Goal: Task Accomplishment & Management: Use online tool/utility

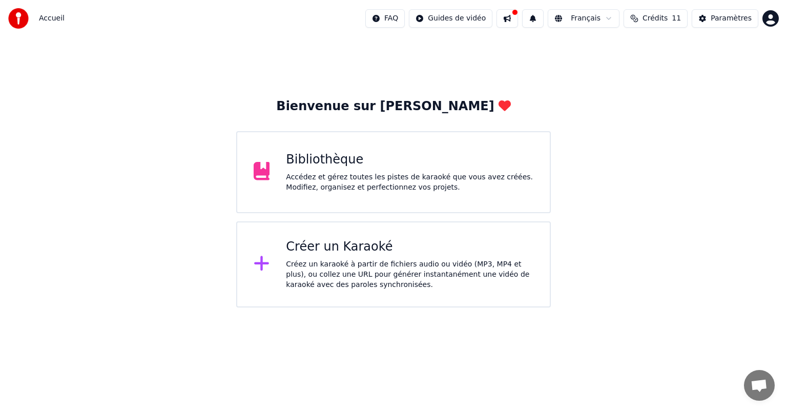
click at [342, 184] on div "Accédez et gérez toutes les pistes de karaoké que vous avez créées. Modifiez, o…" at bounding box center [409, 182] width 247 height 20
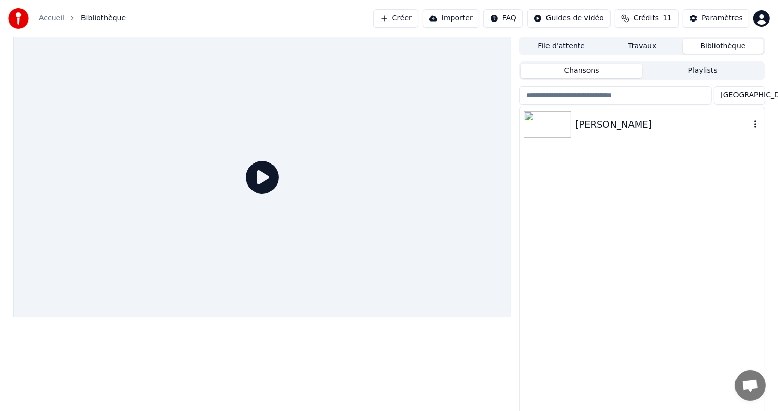
click at [547, 121] on img at bounding box center [547, 124] width 47 height 27
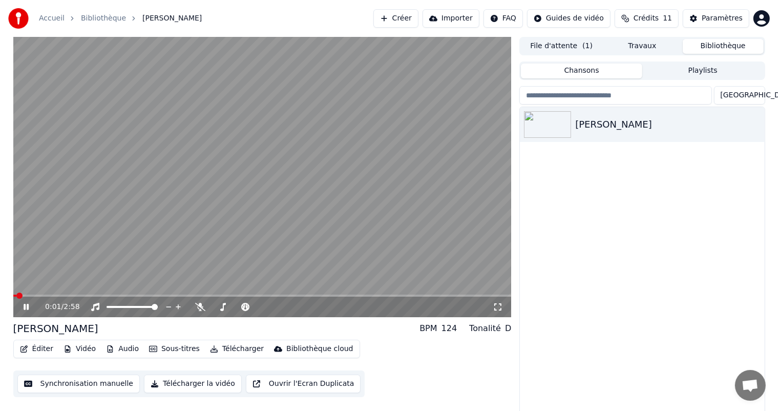
click at [28, 305] on icon at bounding box center [26, 307] width 5 height 6
click at [98, 383] on button "Synchronisation manuelle" at bounding box center [78, 383] width 123 height 18
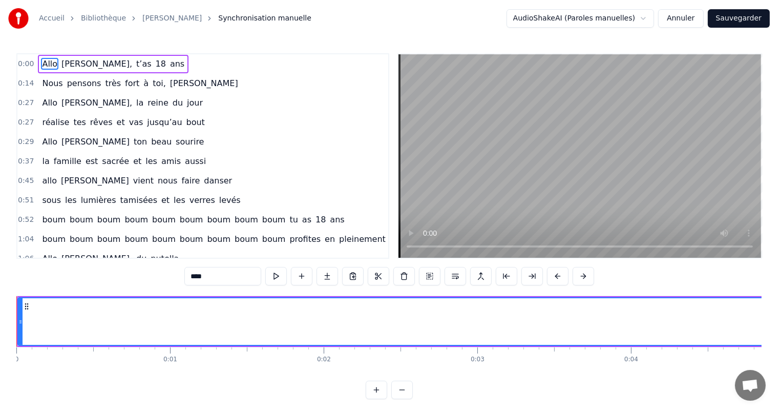
click at [25, 66] on span "0:00" at bounding box center [26, 64] width 16 height 10
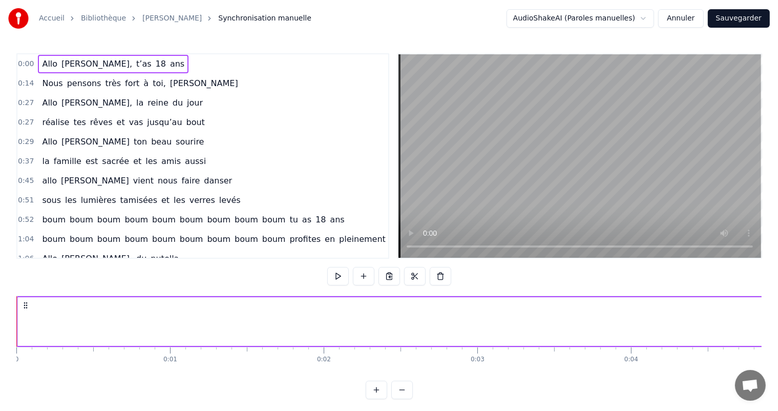
click at [25, 64] on span "0:00" at bounding box center [26, 64] width 16 height 10
click at [26, 64] on span "0:00" at bounding box center [26, 64] width 16 height 10
click at [20, 67] on span "0:00" at bounding box center [26, 64] width 16 height 10
click at [22, 64] on span "0:00" at bounding box center [26, 64] width 16 height 10
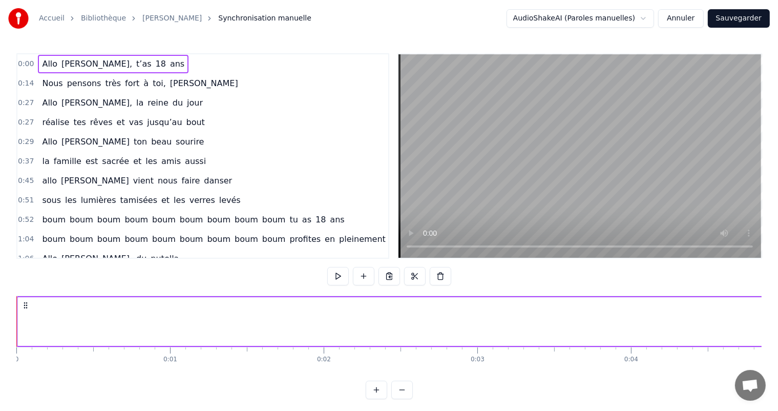
click at [29, 62] on span "0:00" at bounding box center [26, 64] width 16 height 10
click at [29, 63] on span "0:00" at bounding box center [26, 64] width 16 height 10
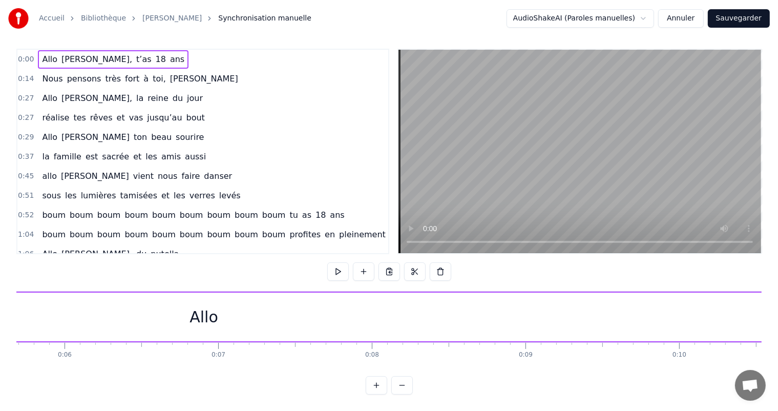
scroll to position [0, 881]
click at [668, 292] on div "Allo" at bounding box center [197, 316] width 2120 height 49
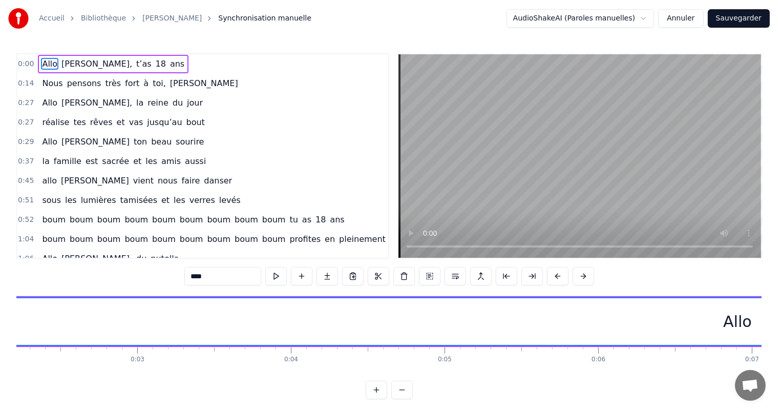
scroll to position [0, 0]
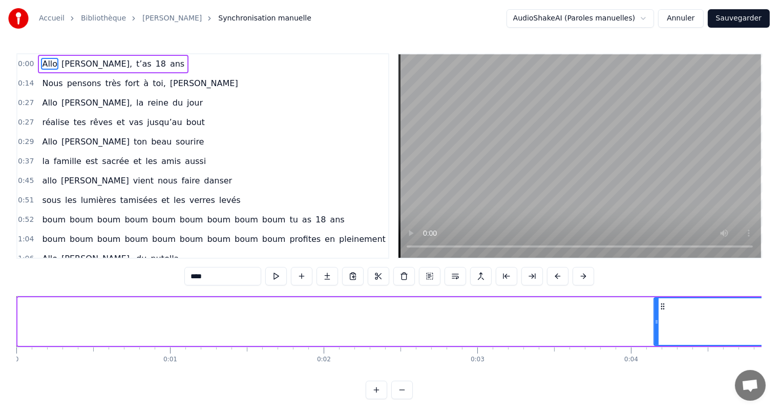
drag, startPoint x: 18, startPoint y: 324, endPoint x: 654, endPoint y: 361, distance: 637.1
click at [654, 361] on div "Allo Lina, t’as 18 ans Nous pensons très fort à toi, Lina Allo Lina, la reine d…" at bounding box center [388, 333] width 745 height 77
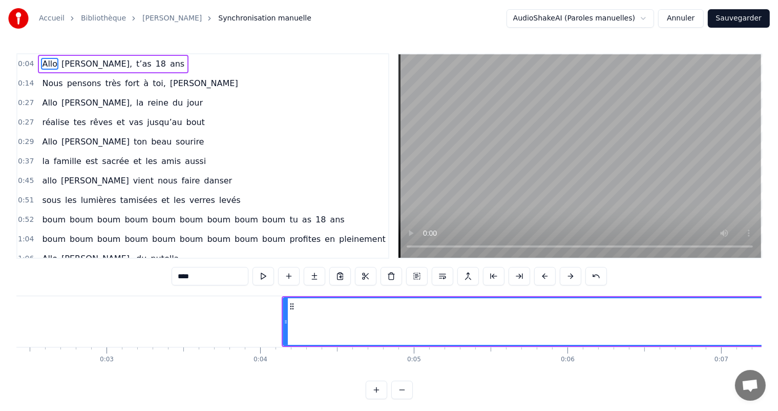
scroll to position [0, 449]
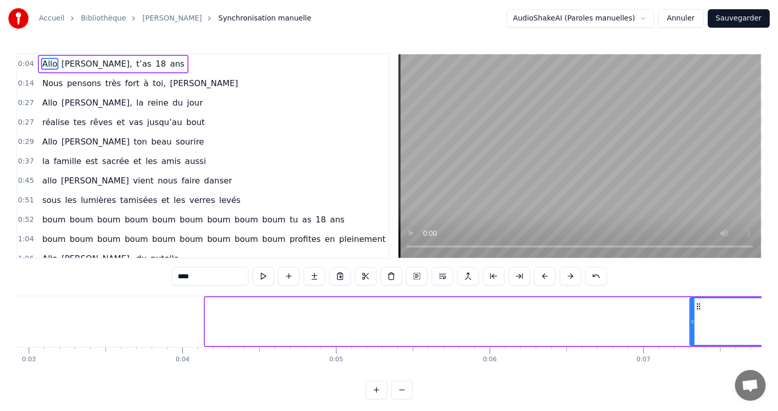
drag, startPoint x: 205, startPoint y: 321, endPoint x: 689, endPoint y: 352, distance: 485.4
click at [689, 352] on div "Allo Lina, t’as 18 ans Nous pensons très fort à toi, Lina Allo Lina, la reine d…" at bounding box center [388, 333] width 745 height 77
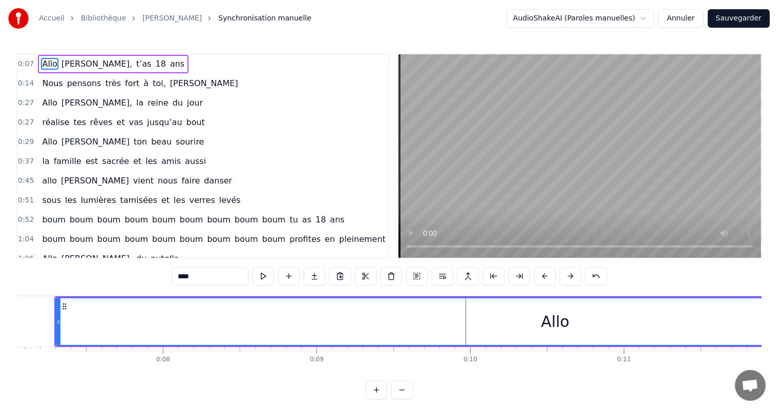
scroll to position [0, 959]
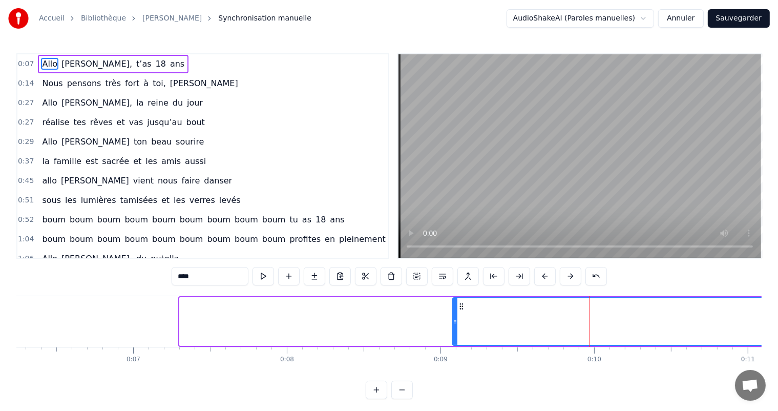
drag, startPoint x: 180, startPoint y: 320, endPoint x: 453, endPoint y: 352, distance: 274.9
click at [453, 352] on div "Allo Lina, t’as 18 ans Nous pensons très fort à toi, Lina Allo Lina, la reine d…" at bounding box center [388, 333] width 745 height 77
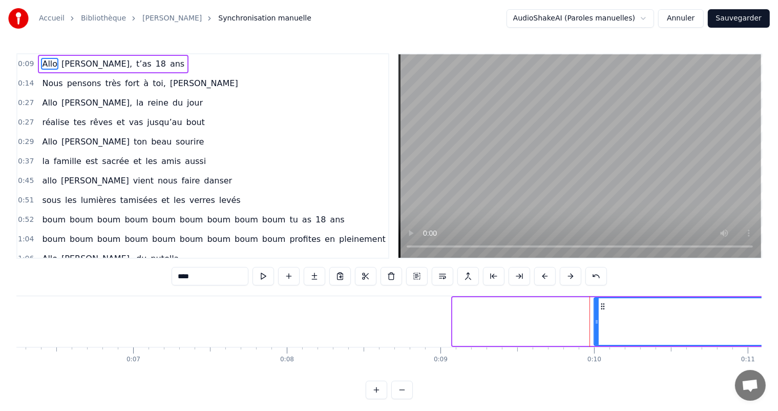
drag, startPoint x: 452, startPoint y: 321, endPoint x: 592, endPoint y: 339, distance: 140.9
click at [66, 84] on span "pensons" at bounding box center [84, 83] width 36 height 12
type input "*******"
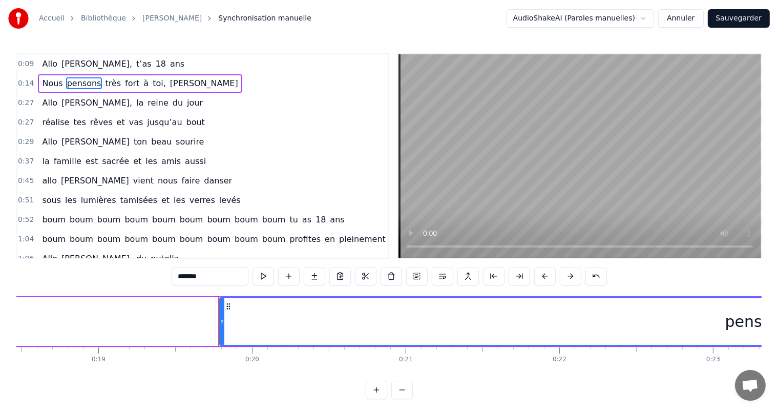
scroll to position [0, 2987]
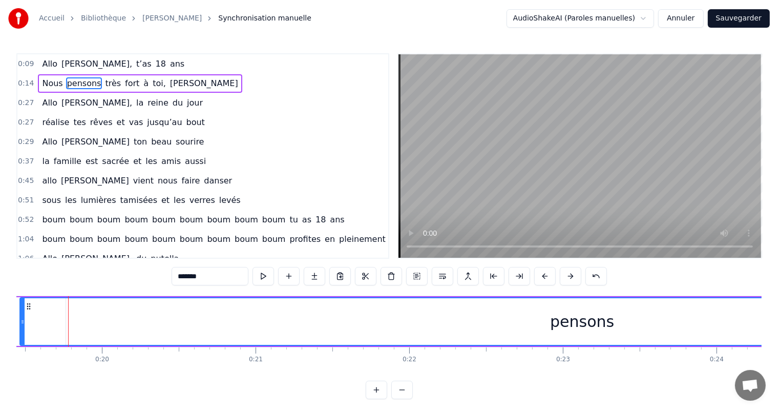
drag, startPoint x: 70, startPoint y: 320, endPoint x: 24, endPoint y: 321, distance: 46.1
click at [20, 320] on icon at bounding box center [22, 322] width 4 height 8
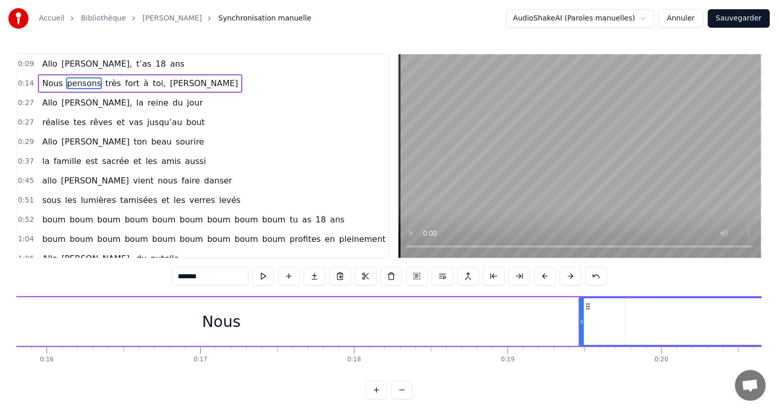
scroll to position [0, 2444]
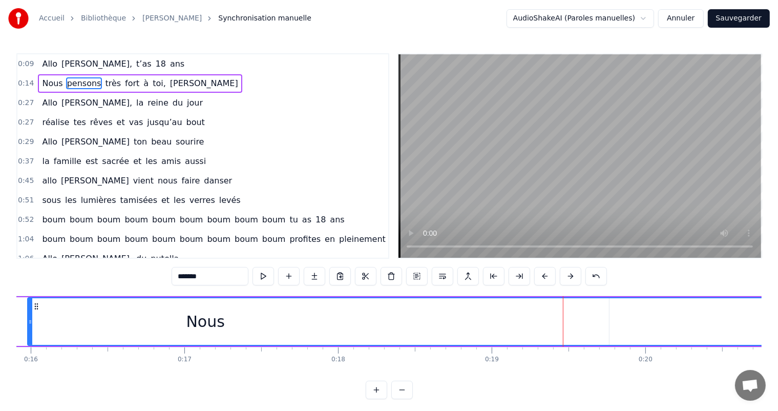
drag, startPoint x: 564, startPoint y: 323, endPoint x: 34, endPoint y: 306, distance: 530.3
click at [31, 305] on div at bounding box center [30, 321] width 4 height 47
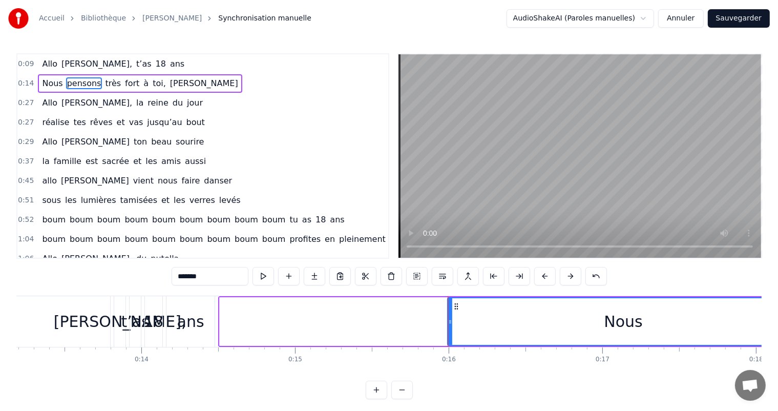
scroll to position [0, 1995]
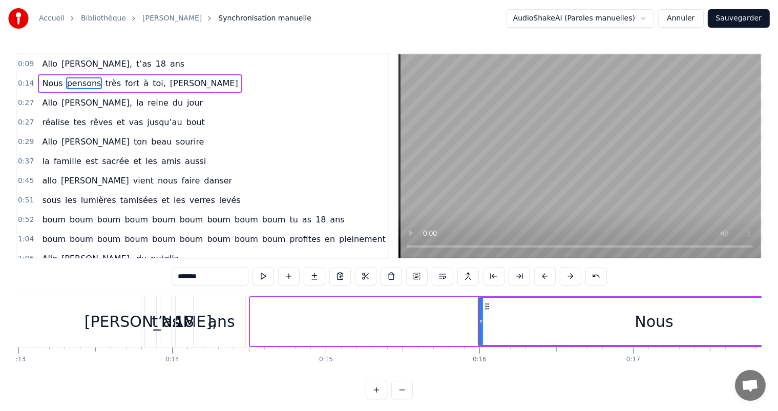
drag, startPoint x: 478, startPoint y: 320, endPoint x: 473, endPoint y: 322, distance: 6.0
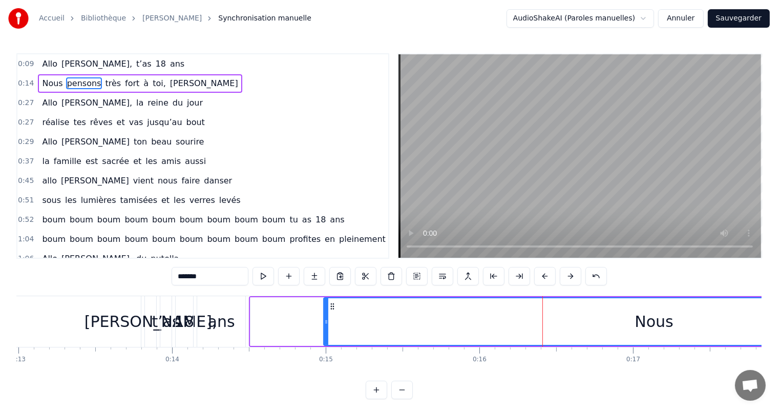
drag, startPoint x: 481, startPoint y: 322, endPoint x: 326, endPoint y: 315, distance: 154.8
click at [326, 315] on div at bounding box center [326, 321] width 4 height 47
click at [60, 102] on span "[PERSON_NAME]," at bounding box center [96, 103] width 73 height 12
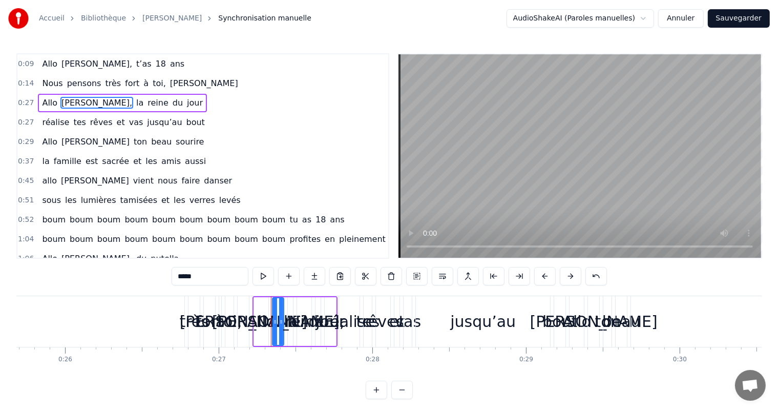
click at [66, 83] on span "pensons" at bounding box center [84, 83] width 36 height 12
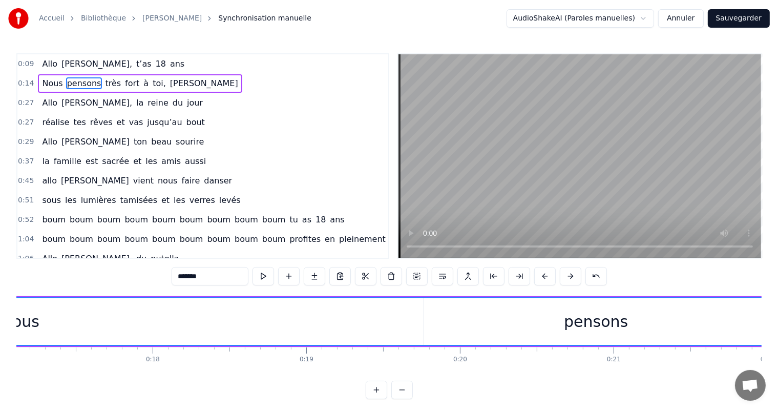
scroll to position [0, 2249]
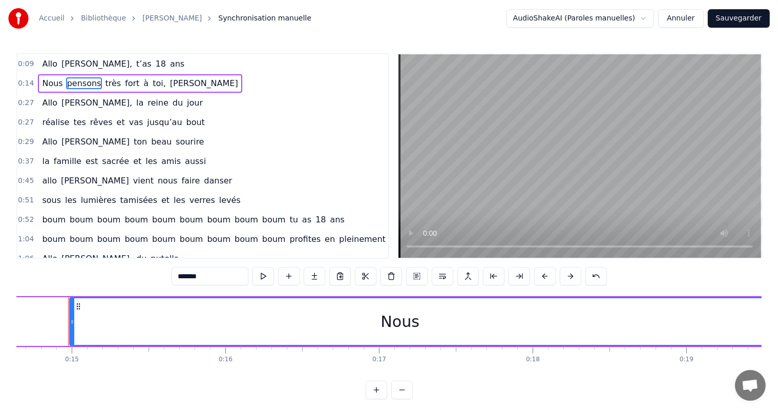
click at [172, 103] on span "du" at bounding box center [178, 103] width 12 height 12
type input "**"
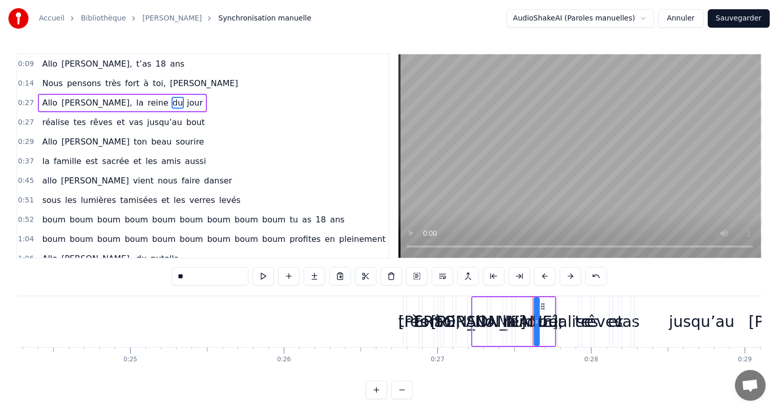
scroll to position [0, 3619]
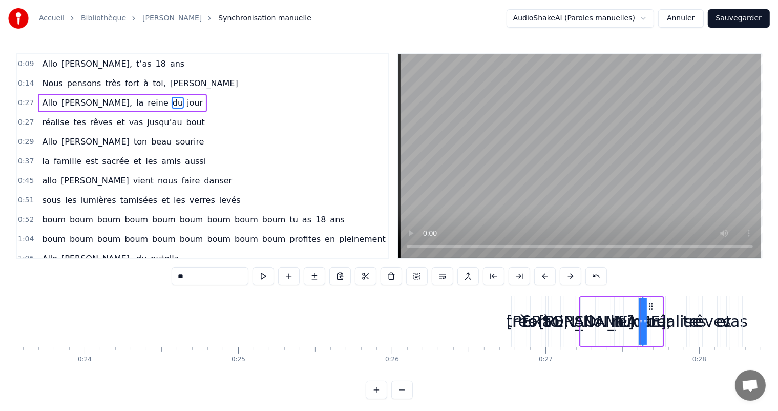
drag, startPoint x: 643, startPoint y: 332, endPoint x: 183, endPoint y: 326, distance: 459.4
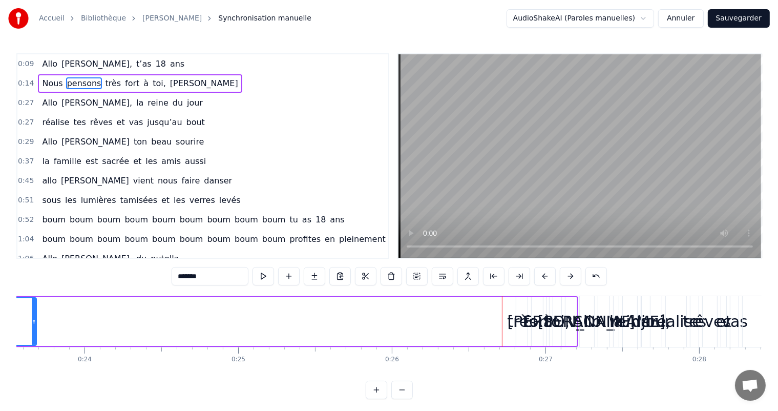
drag, startPoint x: 509, startPoint y: 325, endPoint x: 33, endPoint y: 321, distance: 475.8
click at [33, 321] on icon at bounding box center [34, 322] width 4 height 8
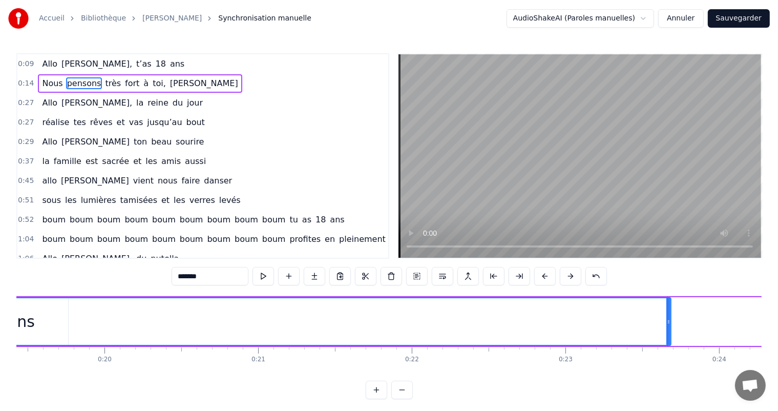
scroll to position [0, 2985]
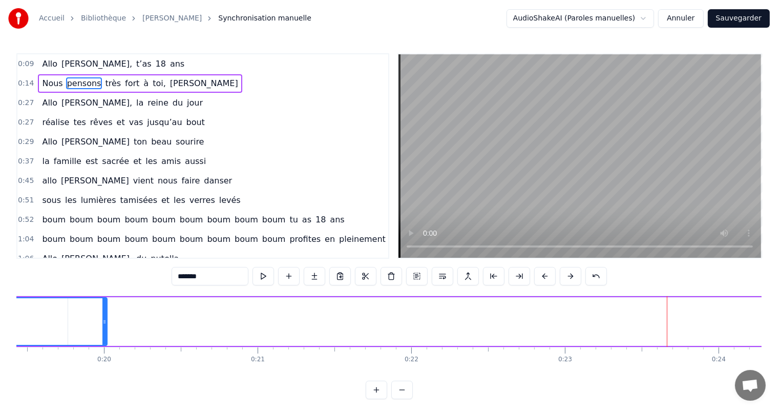
drag, startPoint x: 668, startPoint y: 321, endPoint x: 105, endPoint y: 344, distance: 563.8
click at [146, 102] on span "reine" at bounding box center [157, 103] width 23 height 12
type input "*****"
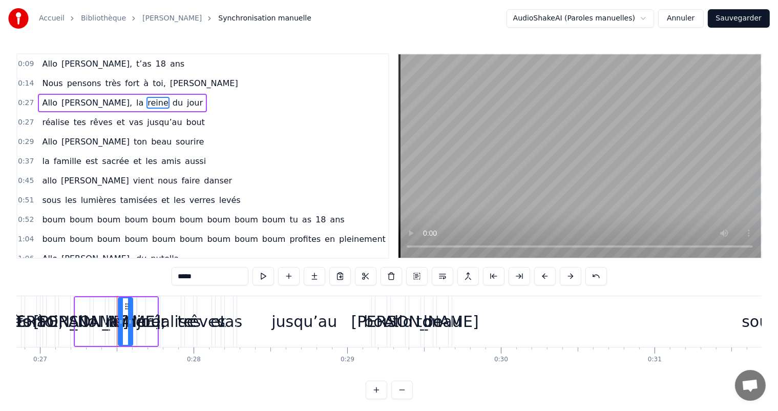
scroll to position [0, 4173]
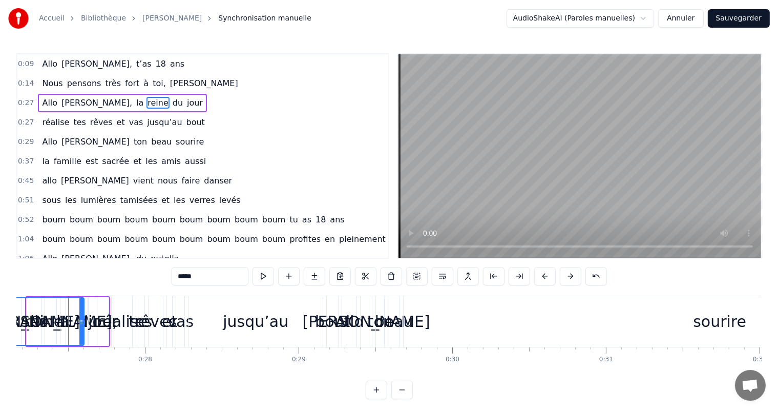
drag, startPoint x: 70, startPoint y: 335, endPoint x: 3, endPoint y: 341, distance: 66.8
click at [3, 341] on div "Accueil Bibliothèque Lina Synchronisation manuelle AudioShakeAI (Paroles manuel…" at bounding box center [389, 199] width 778 height 399
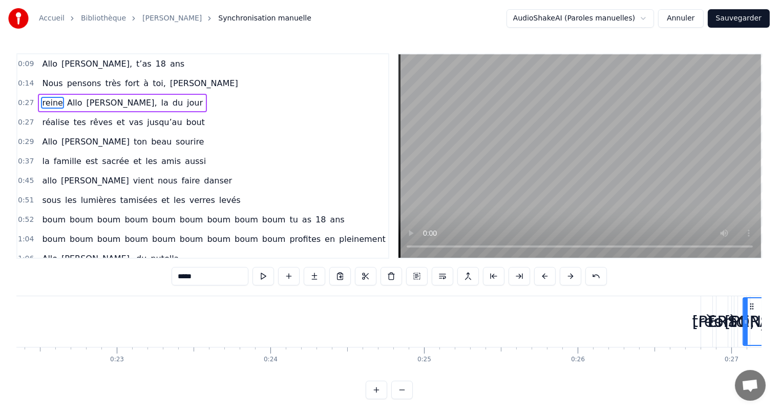
scroll to position [0, 3526]
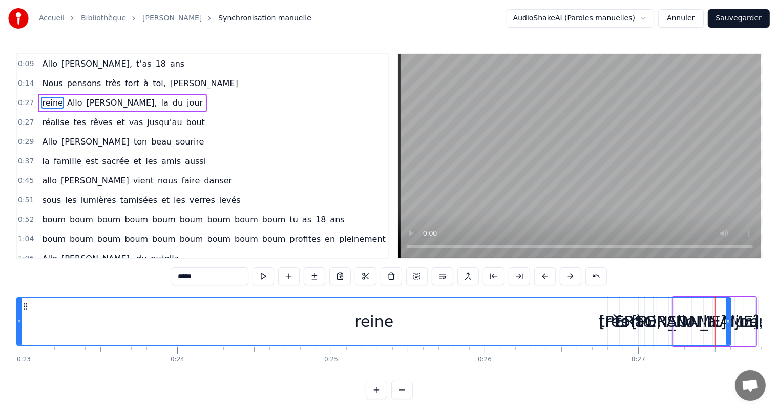
drag, startPoint x: 651, startPoint y: 324, endPoint x: 18, endPoint y: 326, distance: 632.5
click at [18, 327] on div at bounding box center [19, 321] width 4 height 47
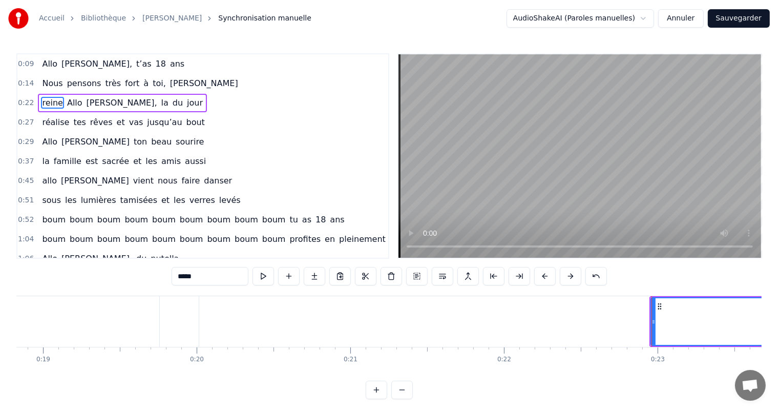
scroll to position [0, 2846]
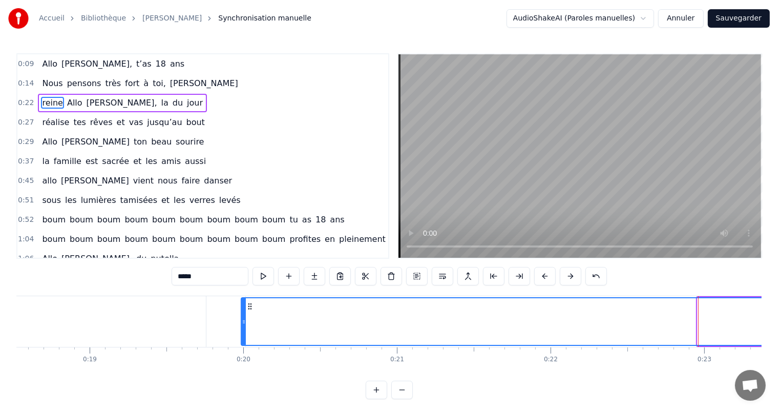
drag, startPoint x: 698, startPoint y: 322, endPoint x: 242, endPoint y: 338, distance: 456.6
click at [242, 338] on div at bounding box center [244, 321] width 4 height 47
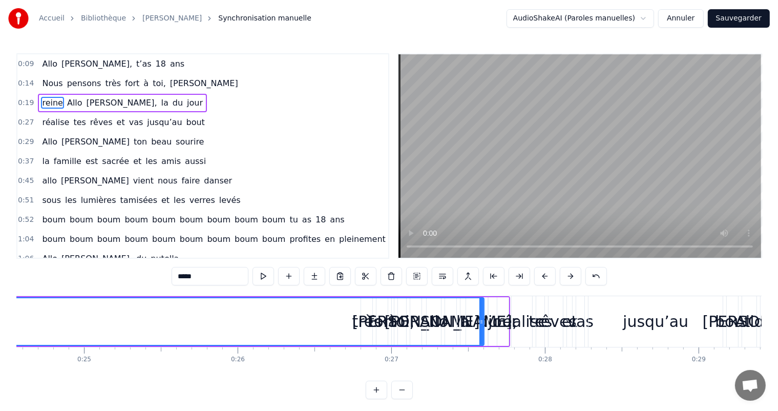
scroll to position [0, 3790]
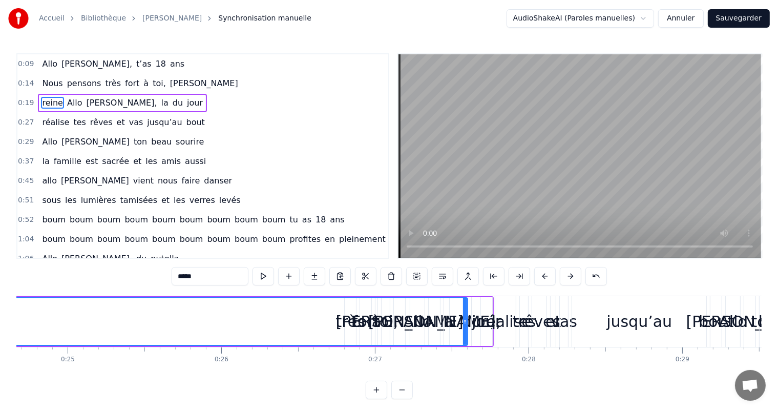
click at [566, 383] on div "0:09 Allo Lina, t’as 18 ans 0:14 Nous pensons très fort à toi, Lina 0:19 reine …" at bounding box center [388, 226] width 745 height 346
drag, startPoint x: 493, startPoint y: 330, endPoint x: 356, endPoint y: 314, distance: 138.2
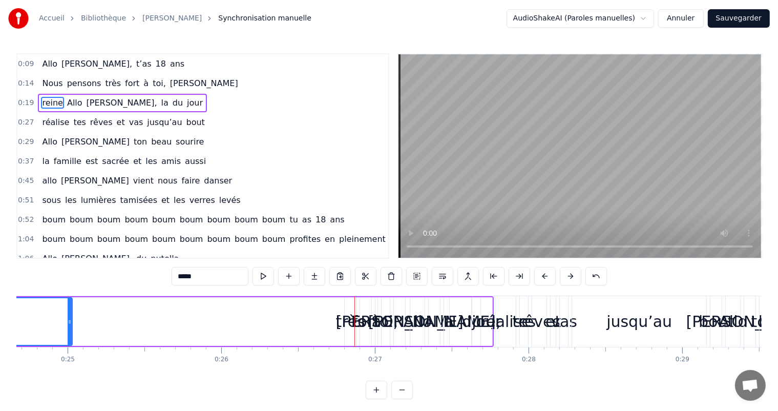
drag, startPoint x: 464, startPoint y: 324, endPoint x: 71, endPoint y: 319, distance: 393.8
click at [70, 318] on icon at bounding box center [70, 322] width 4 height 8
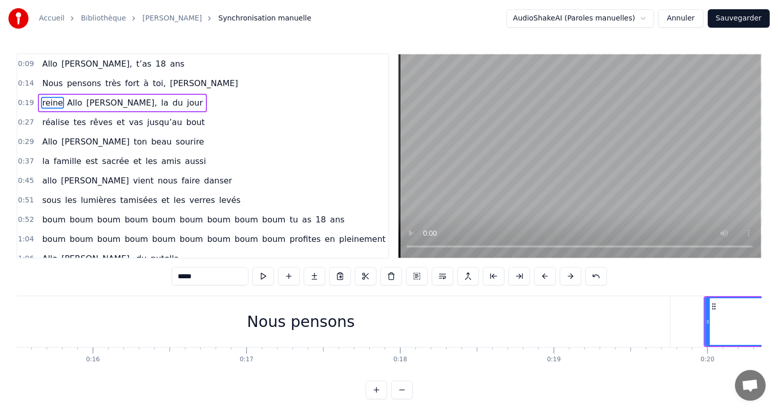
scroll to position [0, 2366]
click at [281, 318] on div "pensons" at bounding box center [338, 321] width 773 height 51
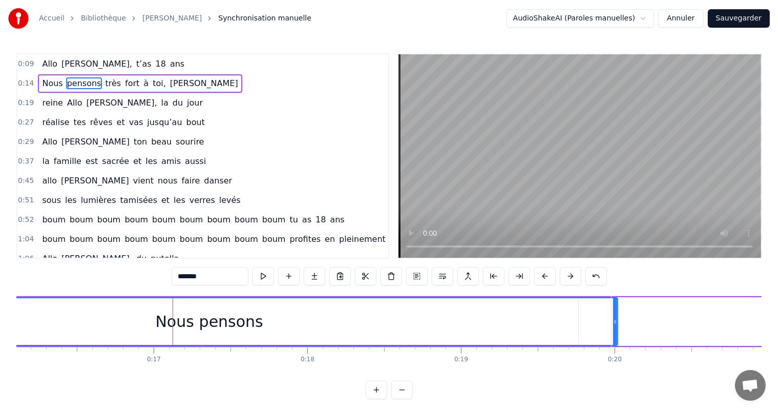
scroll to position [0, 2475]
click at [124, 81] on span "fort" at bounding box center [132, 83] width 16 height 12
type input "****"
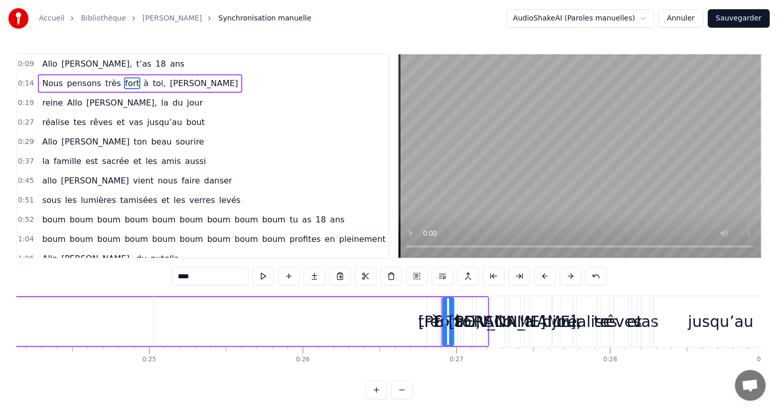
scroll to position [0, 4081]
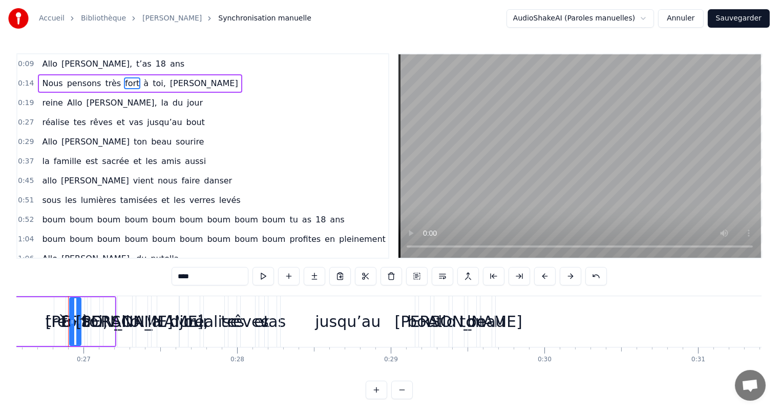
click at [94, 88] on div "Nous pensons très fort à toi, Lina" at bounding box center [140, 83] width 204 height 18
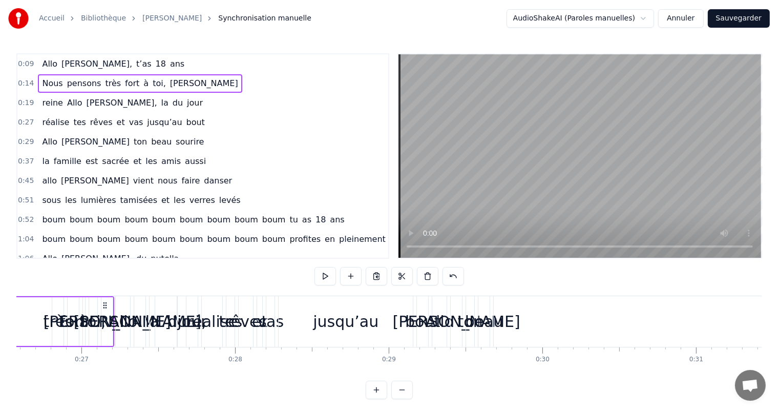
scroll to position [0, 3944]
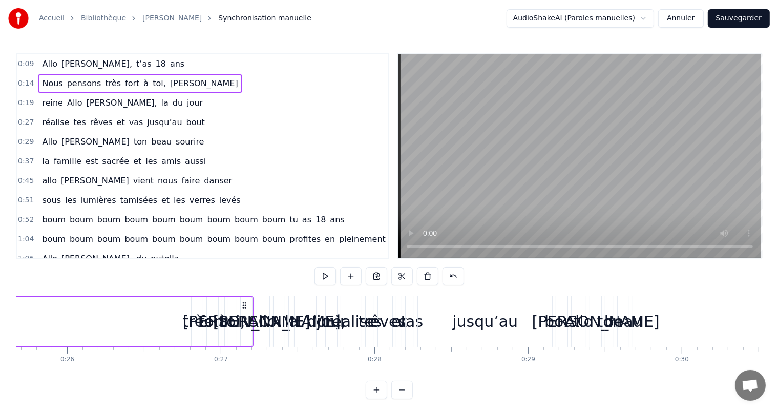
click at [321, 323] on div "jour" at bounding box center [331, 321] width 30 height 23
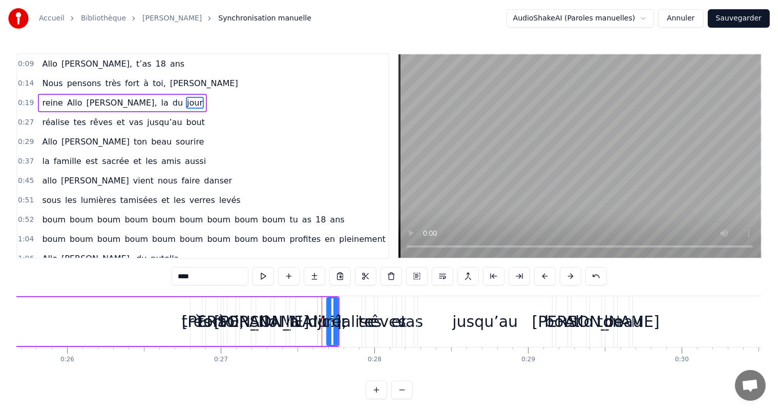
click at [293, 322] on div "la" at bounding box center [293, 321] width 14 height 23
click at [265, 321] on div "[PERSON_NAME]," at bounding box center [280, 321] width 133 height 23
type input "*****"
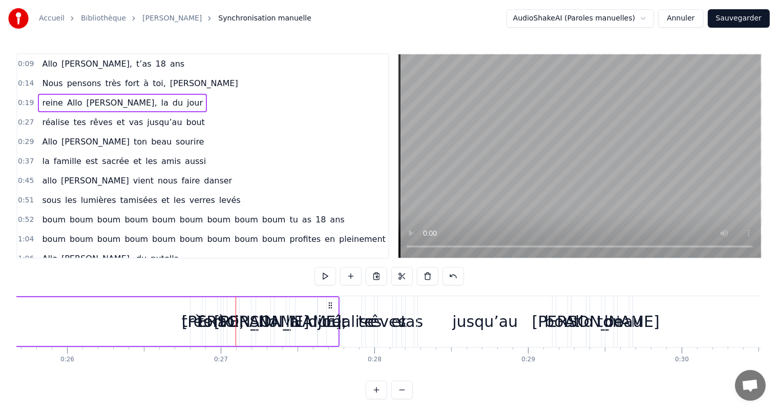
drag, startPoint x: 200, startPoint y: 324, endPoint x: 181, endPoint y: 324, distance: 18.9
drag, startPoint x: 180, startPoint y: 321, endPoint x: 229, endPoint y: 316, distance: 49.9
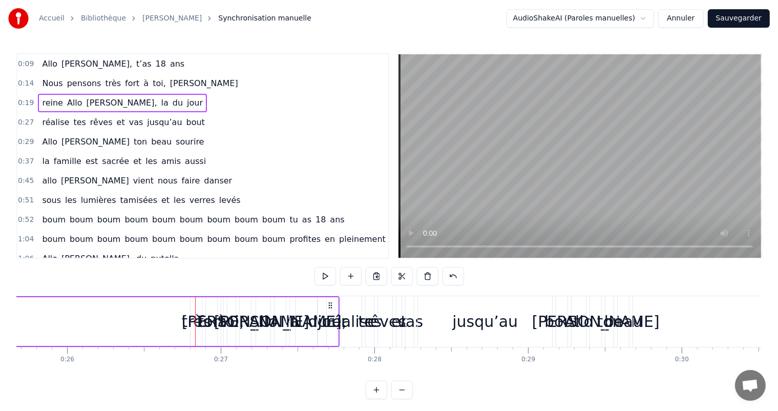
drag, startPoint x: 336, startPoint y: 342, endPoint x: 164, endPoint y: 326, distance: 172.8
drag, startPoint x: 178, startPoint y: 328, endPoint x: 134, endPoint y: 318, distance: 45.1
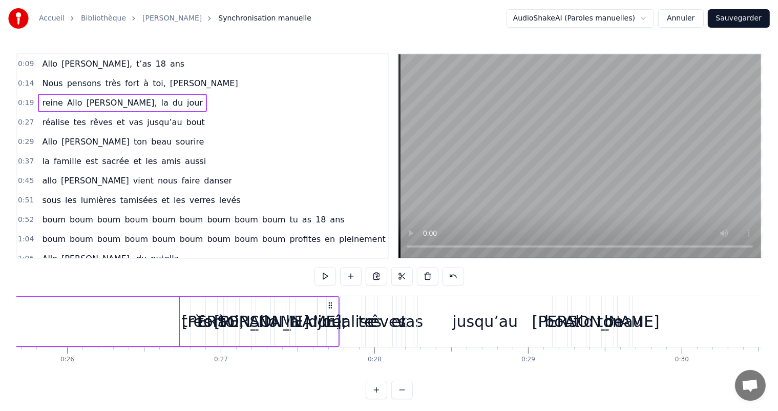
click at [398, 399] on button at bounding box center [402, 390] width 22 height 18
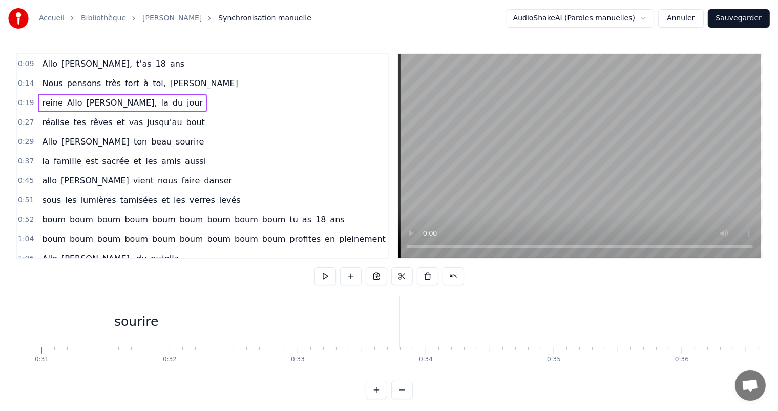
click at [398, 399] on button at bounding box center [402, 390] width 22 height 18
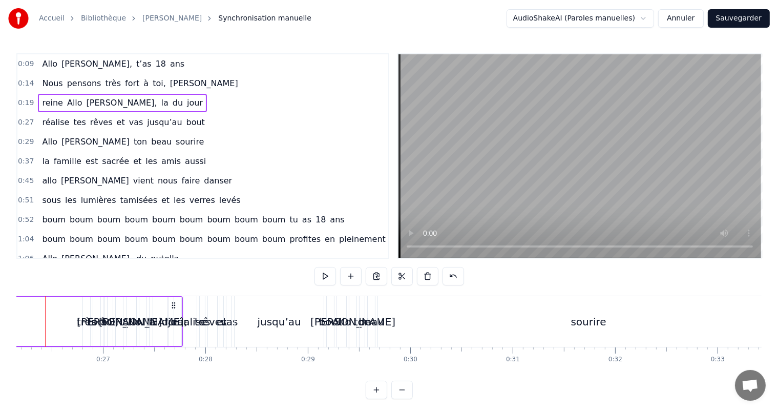
scroll to position [0, 2656]
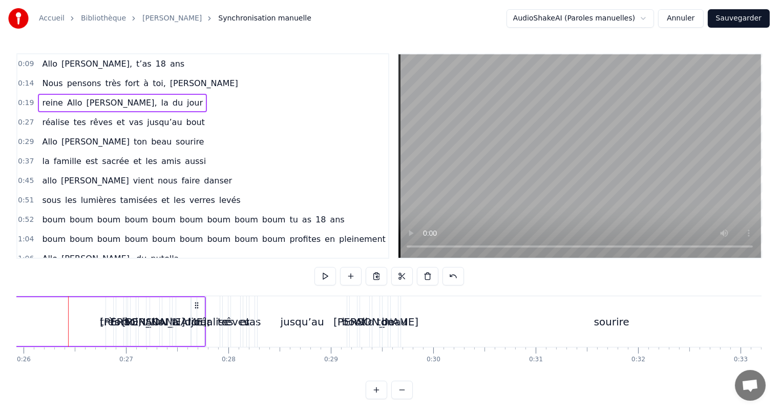
click at [404, 397] on button at bounding box center [402, 390] width 22 height 18
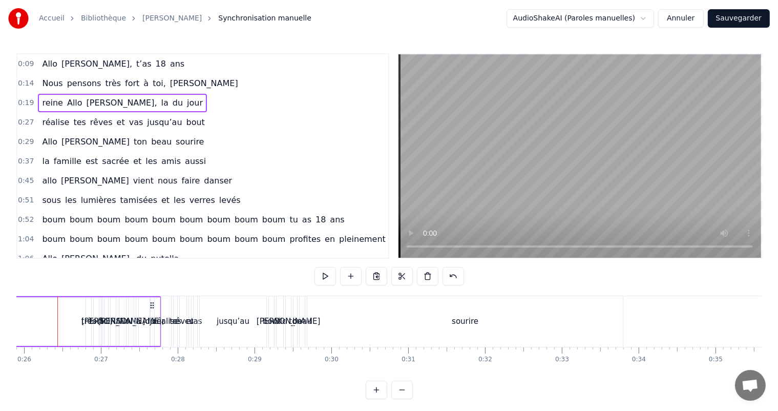
scroll to position [0, 1979]
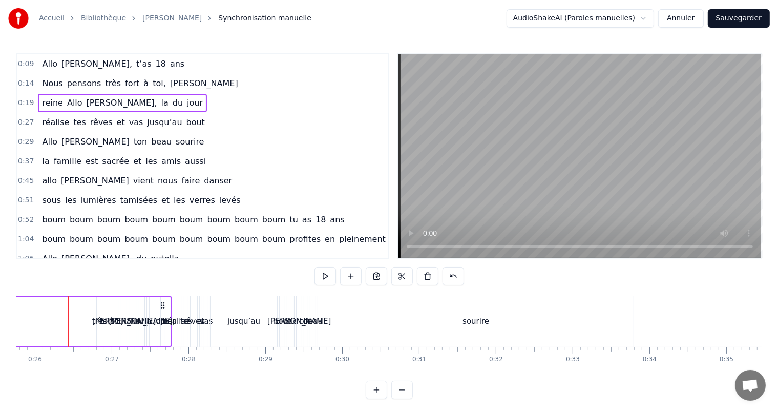
click at [403, 397] on button at bounding box center [402, 390] width 22 height 18
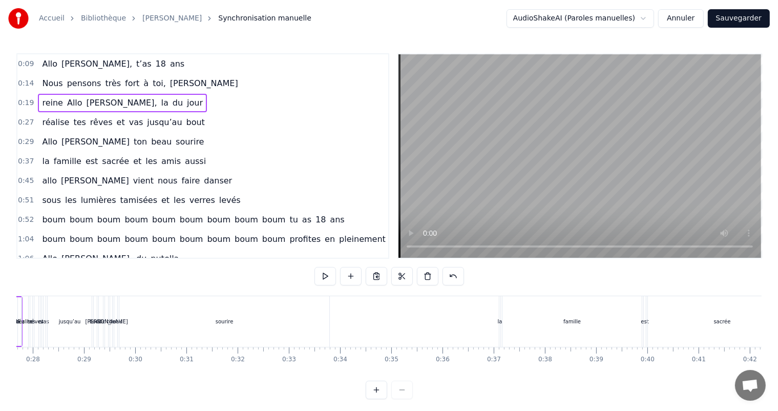
scroll to position [0, 1302]
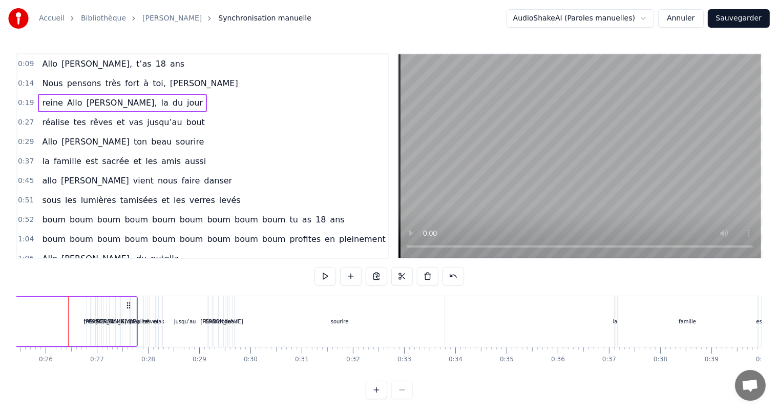
click at [111, 321] on div "Allo" at bounding box center [112, 322] width 10 height 8
click at [108, 324] on div "Allo" at bounding box center [112, 322] width 10 height 8
type input "*****"
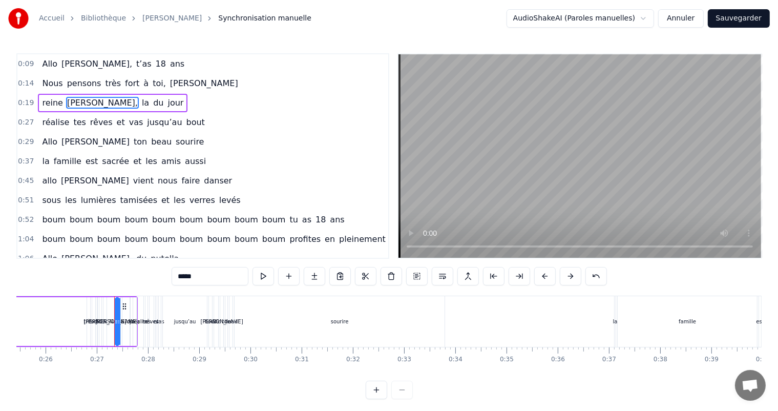
click at [689, 19] on button "Annuler" at bounding box center [680, 18] width 45 height 18
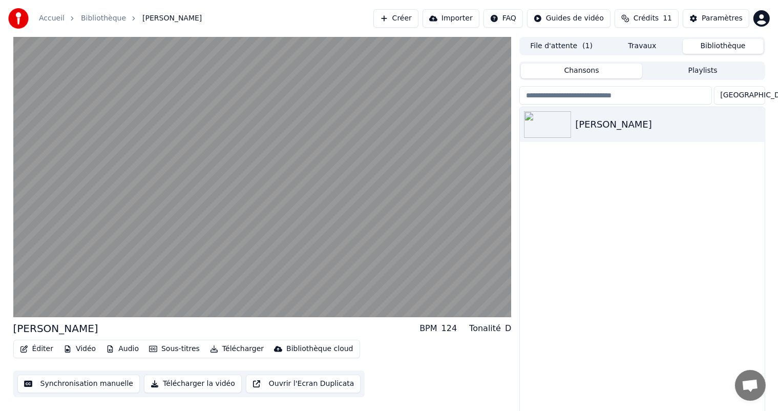
click at [93, 383] on button "Synchronisation manuelle" at bounding box center [78, 383] width 123 height 18
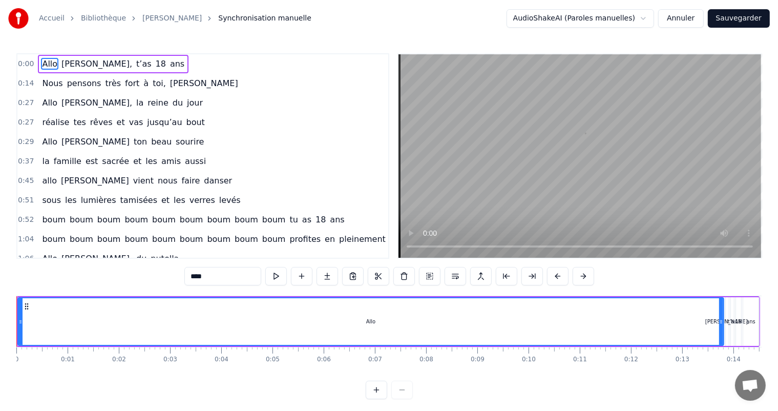
click at [41, 64] on span "Allo" at bounding box center [49, 64] width 17 height 12
drag, startPoint x: 52, startPoint y: 62, endPoint x: 59, endPoint y: 65, distance: 7.6
click at [59, 65] on div "Allo Lina, t’as 18 ans" at bounding box center [113, 64] width 151 height 18
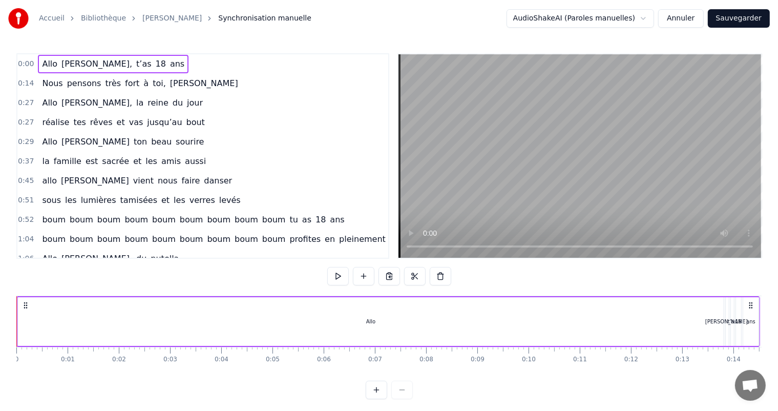
click at [47, 64] on span "Allo" at bounding box center [49, 64] width 17 height 12
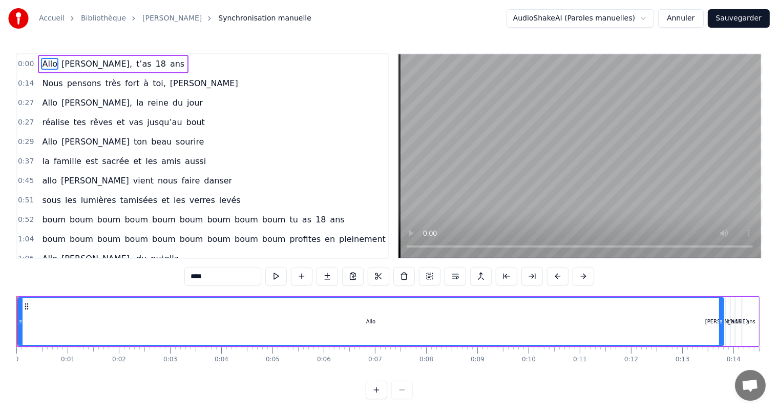
click at [403, 397] on div at bounding box center [389, 390] width 47 height 18
click at [400, 399] on div at bounding box center [389, 390] width 47 height 18
click at [403, 396] on div at bounding box center [389, 390] width 47 height 18
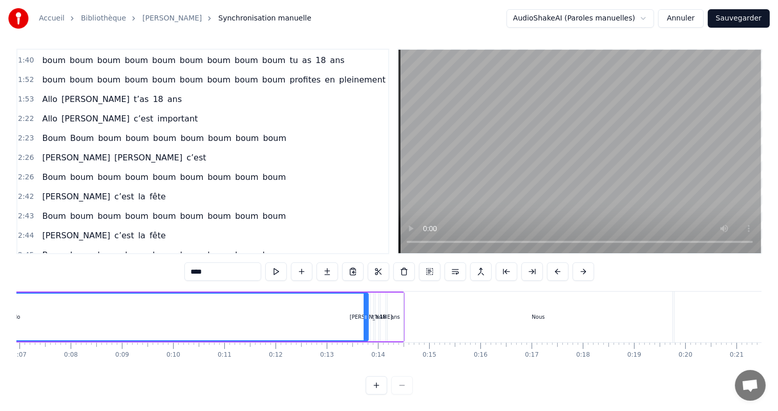
scroll to position [381, 0]
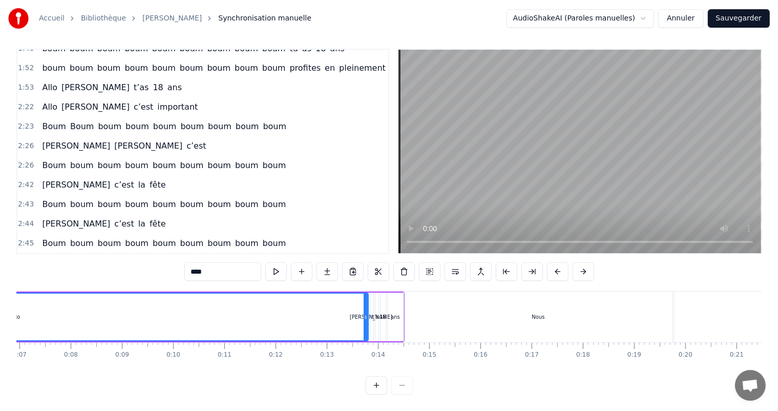
click at [23, 258] on span "2:48" at bounding box center [26, 263] width 16 height 10
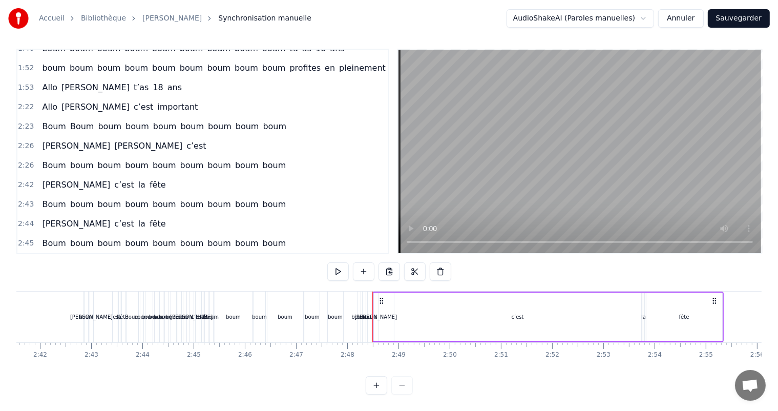
scroll to position [0, 8417]
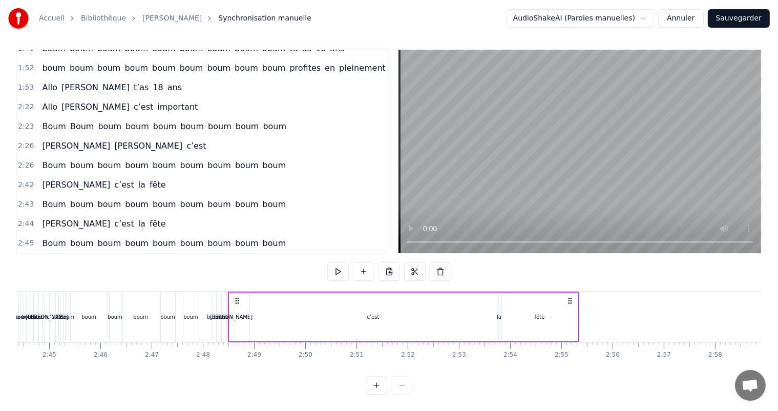
click at [401, 384] on div at bounding box center [389, 385] width 47 height 18
click at [43, 257] on span "[PERSON_NAME]" at bounding box center [76, 263] width 70 height 12
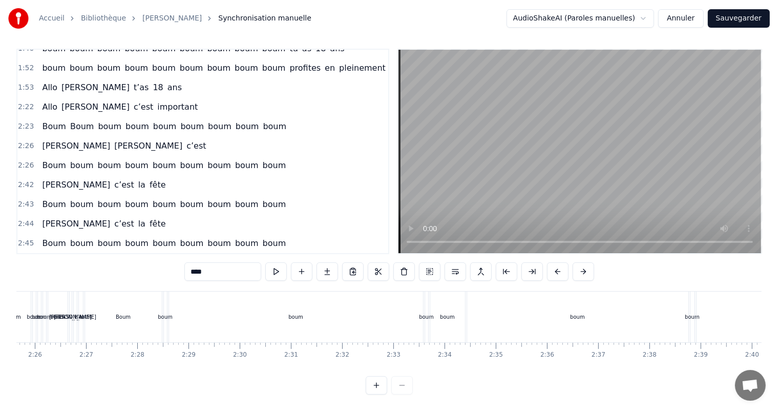
scroll to position [0, 0]
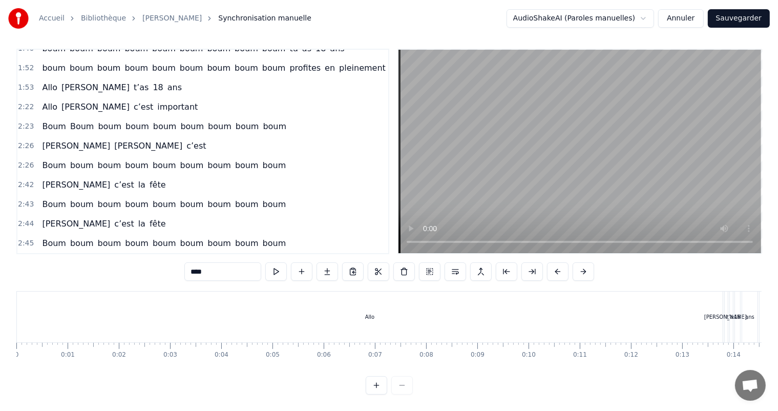
drag, startPoint x: 17, startPoint y: 319, endPoint x: 527, endPoint y: 322, distance: 509.6
click at [531, 322] on div "Allo" at bounding box center [370, 316] width 706 height 51
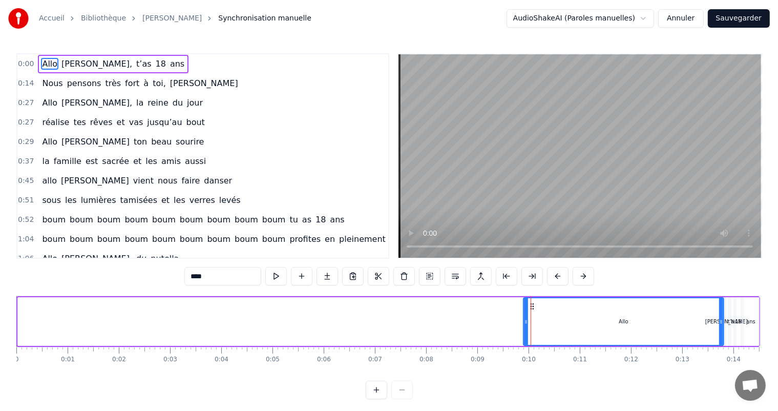
drag, startPoint x: 18, startPoint y: 319, endPoint x: 523, endPoint y: 352, distance: 506.1
click at [523, 353] on div "Allo Lina, t’as 18 ans Nous pensons très fort à toi, Lina Allo Lina, la reine d…" at bounding box center [388, 333] width 745 height 77
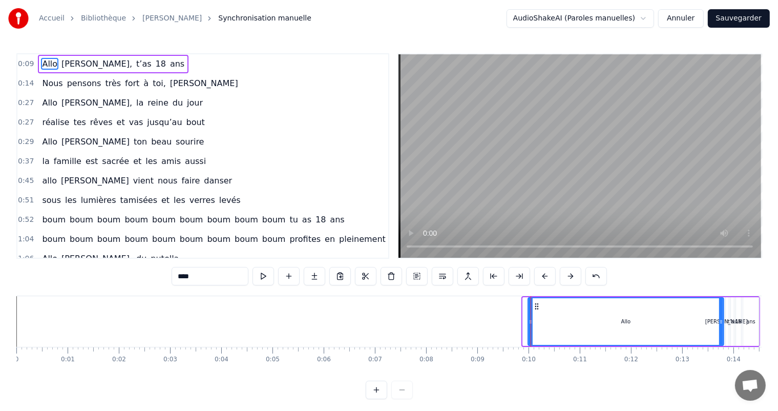
click at [532, 334] on div at bounding box center [531, 321] width 4 height 47
click at [533, 334] on div at bounding box center [532, 321] width 4 height 47
click at [535, 334] on div at bounding box center [537, 321] width 4 height 47
click at [61, 65] on span "[PERSON_NAME]," at bounding box center [96, 64] width 73 height 12
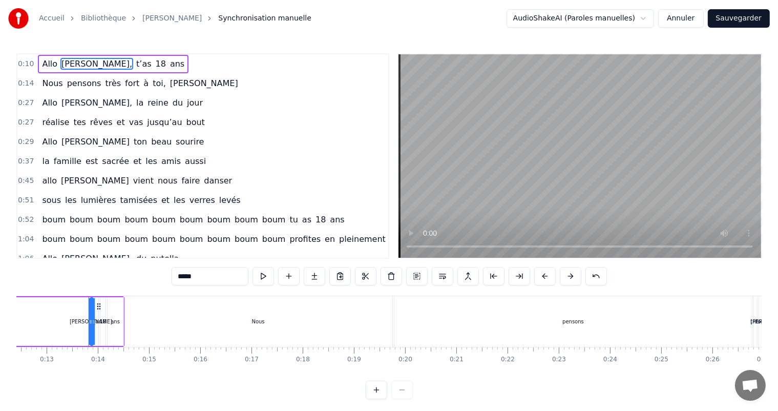
scroll to position [0, 656]
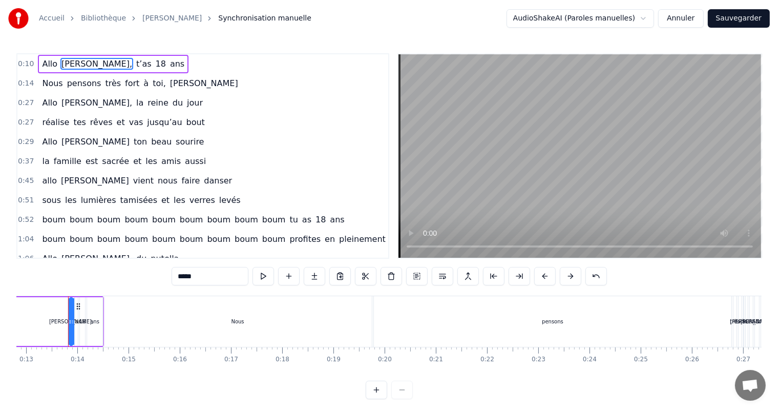
click at [135, 61] on span "t’as" at bounding box center [143, 64] width 17 height 12
click at [169, 64] on span "ans" at bounding box center [177, 64] width 16 height 12
click at [108, 323] on div "Nous" at bounding box center [237, 321] width 268 height 51
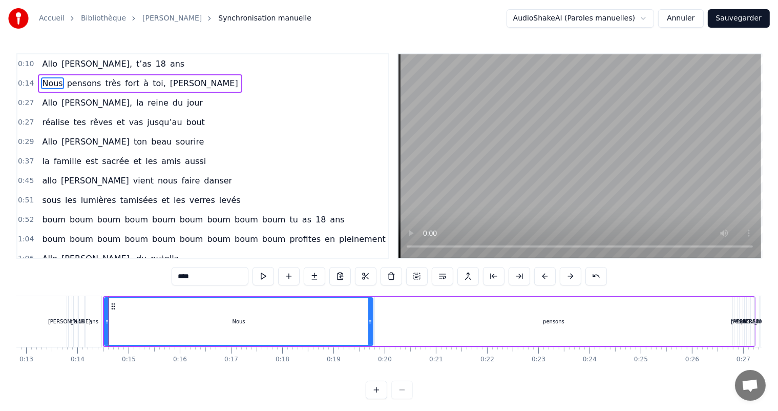
drag, startPoint x: 109, startPoint y: 320, endPoint x: 130, endPoint y: 327, distance: 22.5
click at [130, 326] on div "Nous" at bounding box center [238, 321] width 267 height 47
drag, startPoint x: 111, startPoint y: 306, endPoint x: 137, endPoint y: 315, distance: 27.2
click at [137, 315] on div "Nous" at bounding box center [264, 321] width 267 height 47
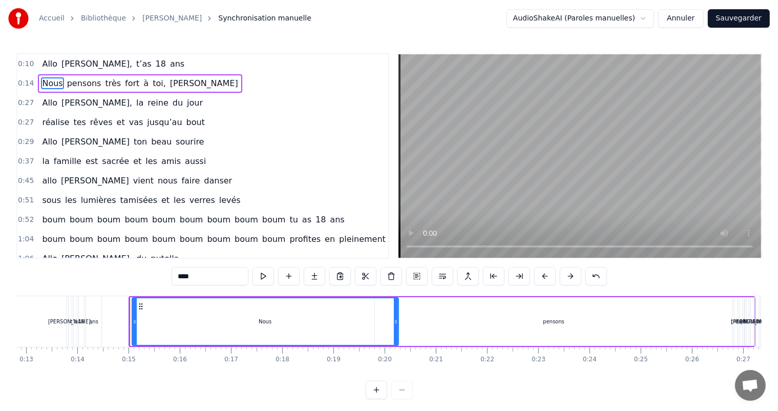
click at [133, 316] on div at bounding box center [135, 321] width 4 height 47
click at [344, 389] on div "0:10 Allo Lina, t’as 18 ans 0:15 Nous pensons très fort à toi, Lina 0:27 Allo L…" at bounding box center [388, 226] width 745 height 346
click at [496, 324] on div "pensons" at bounding box center [553, 321] width 357 height 49
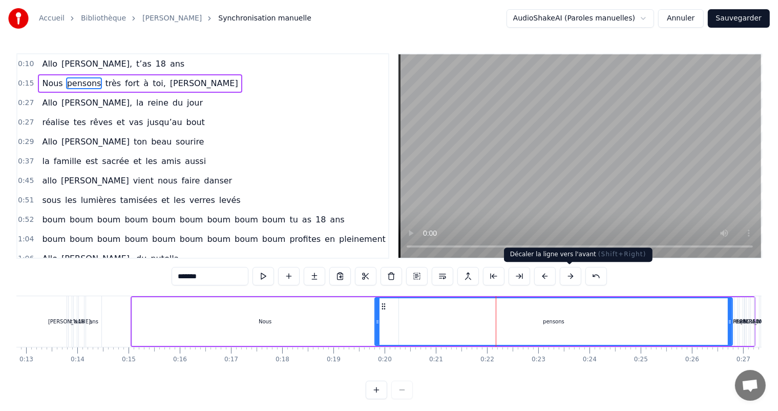
click at [568, 276] on button at bounding box center [571, 276] width 22 height 18
click at [546, 279] on button at bounding box center [545, 276] width 22 height 18
click at [108, 86] on span "très" at bounding box center [113, 83] width 18 height 12
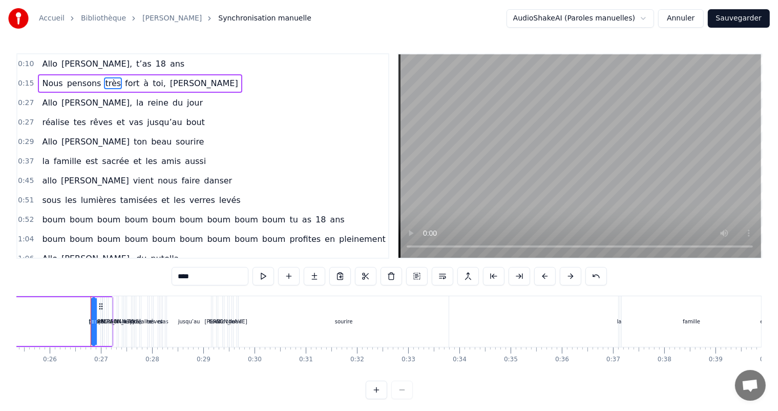
scroll to position [0, 1321]
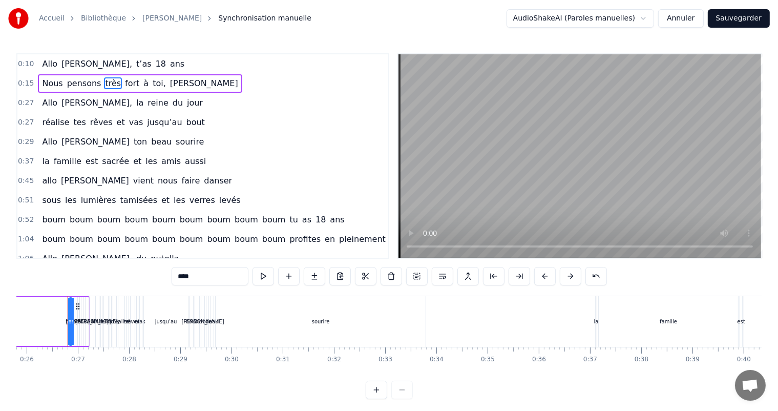
click at [51, 105] on span "Allo" at bounding box center [49, 103] width 17 height 12
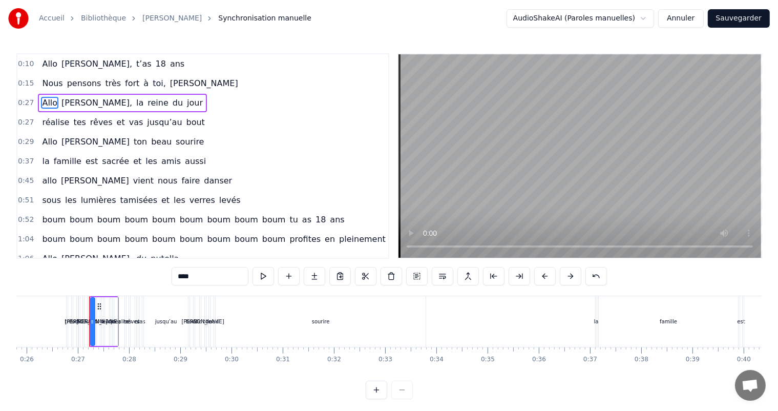
click at [73, 321] on div "fort" at bounding box center [74, 322] width 9 height 8
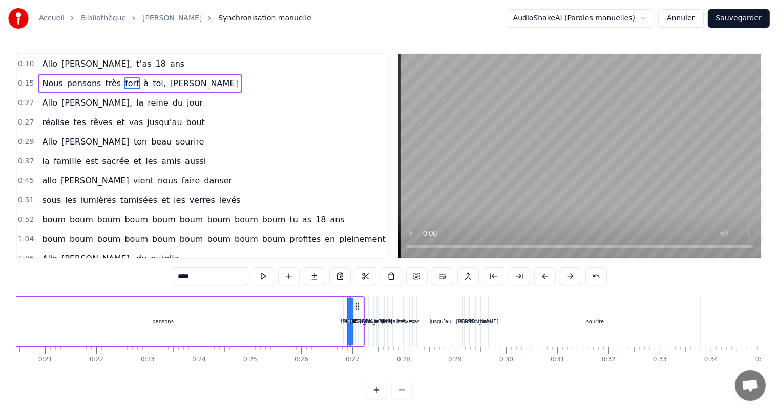
scroll to position [0, 1031]
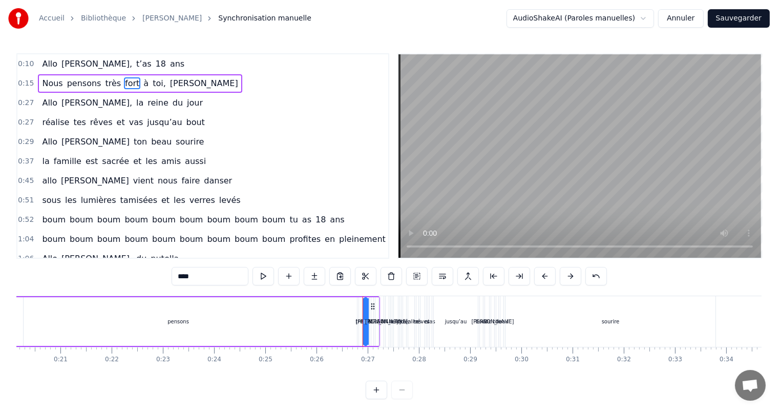
drag, startPoint x: 342, startPoint y: 331, endPoint x: 313, endPoint y: 326, distance: 29.0
click at [313, 326] on div "pensons" at bounding box center [177, 321] width 357 height 49
type input "*******"
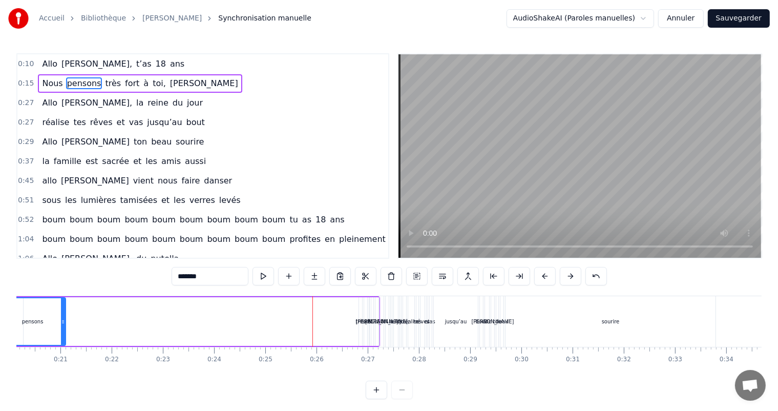
drag, startPoint x: 349, startPoint y: 331, endPoint x: 61, endPoint y: 340, distance: 287.4
click at [61, 340] on div at bounding box center [63, 321] width 4 height 47
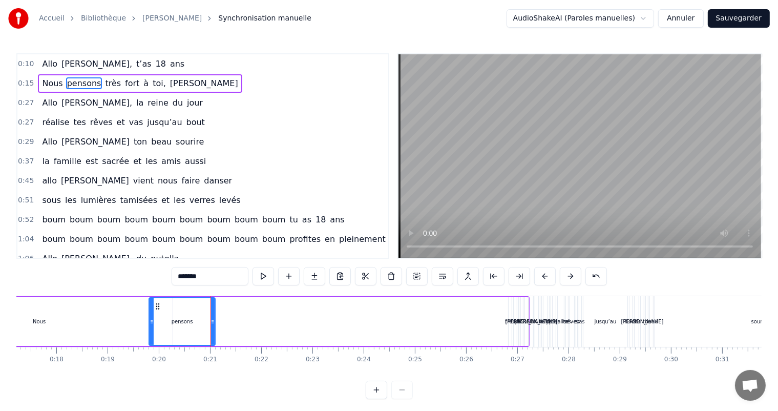
scroll to position [0, 877]
drag, startPoint x: 515, startPoint y: 322, endPoint x: 506, endPoint y: 320, distance: 9.1
click at [495, 321] on div "Nous pensons très fort à toi, Lina" at bounding box center [222, 321] width 625 height 51
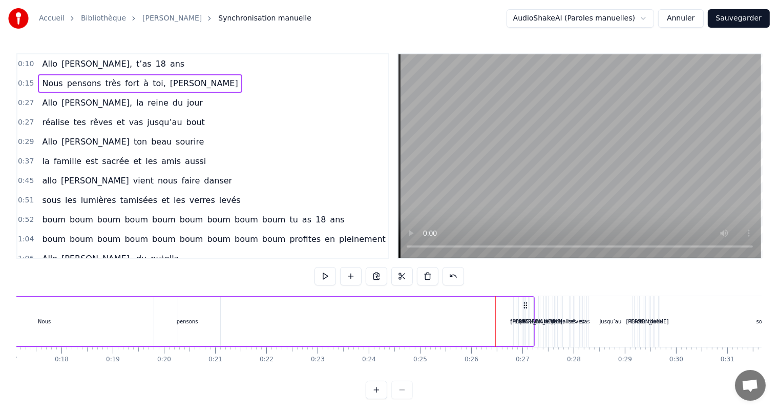
drag, startPoint x: 518, startPoint y: 320, endPoint x: 479, endPoint y: 320, distance: 39.4
click at [479, 320] on div "Nous pensons très fort à toi, Lina" at bounding box center [222, 321] width 625 height 51
drag, startPoint x: 512, startPoint y: 323, endPoint x: 476, endPoint y: 324, distance: 36.4
click at [463, 324] on div "Nous pensons très fort à toi, Lina" at bounding box center [222, 321] width 625 height 51
click at [507, 323] on div "Nous pensons très fort à toi, Lina" at bounding box center [222, 321] width 625 height 51
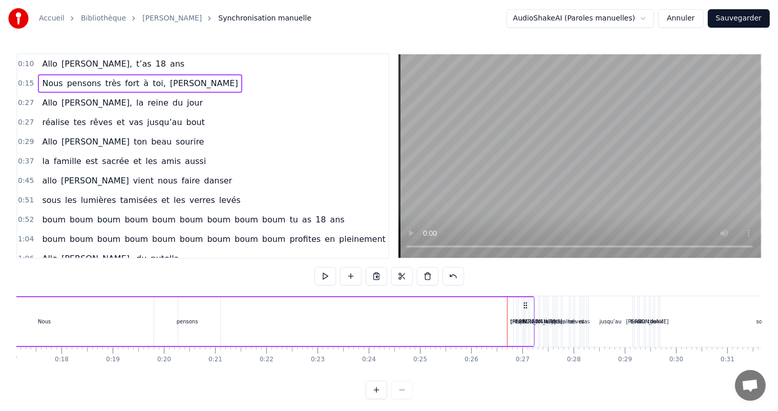
drag, startPoint x: 511, startPoint y: 321, endPoint x: 516, endPoint y: 320, distance: 5.3
click at [502, 322] on div "Nous pensons très fort à toi, Lina" at bounding box center [222, 321] width 625 height 51
drag, startPoint x: 534, startPoint y: 320, endPoint x: 479, endPoint y: 323, distance: 54.9
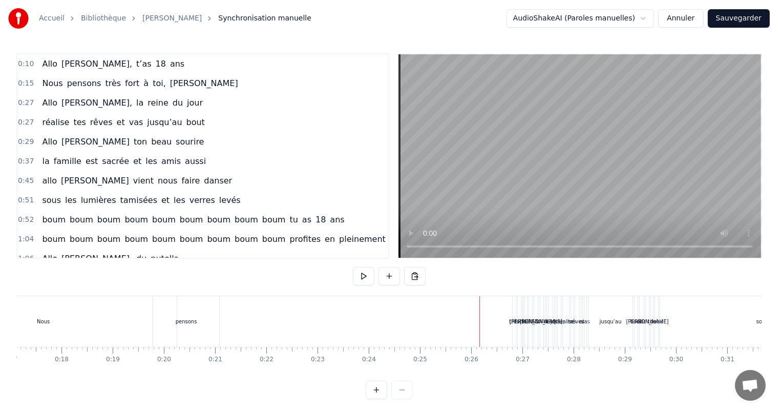
drag, startPoint x: 518, startPoint y: 322, endPoint x: 443, endPoint y: 326, distance: 75.4
click at [398, 328] on div "Nous pensons très fort à toi, Lina" at bounding box center [222, 321] width 625 height 51
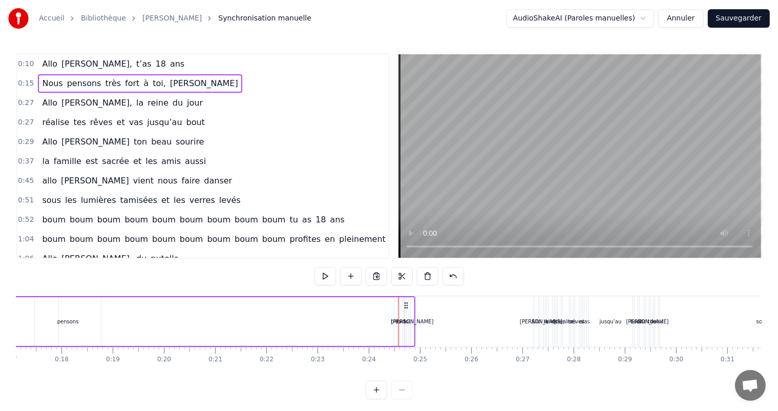
drag, startPoint x: 526, startPoint y: 306, endPoint x: 408, endPoint y: 312, distance: 118.9
click at [408, 311] on div "Nous pensons très fort à toi, Lina" at bounding box center [103, 321] width 625 height 51
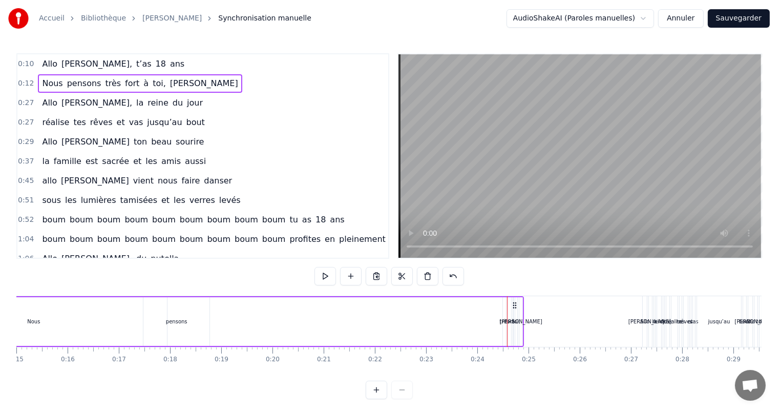
scroll to position [0, 758]
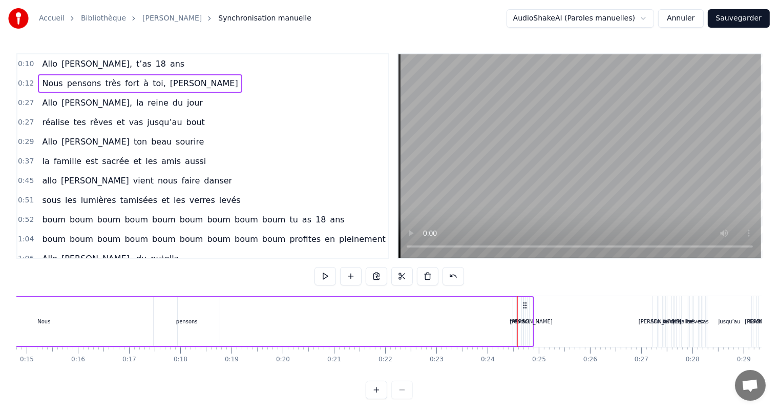
click at [129, 320] on div "Nous" at bounding box center [44, 321] width 266 height 49
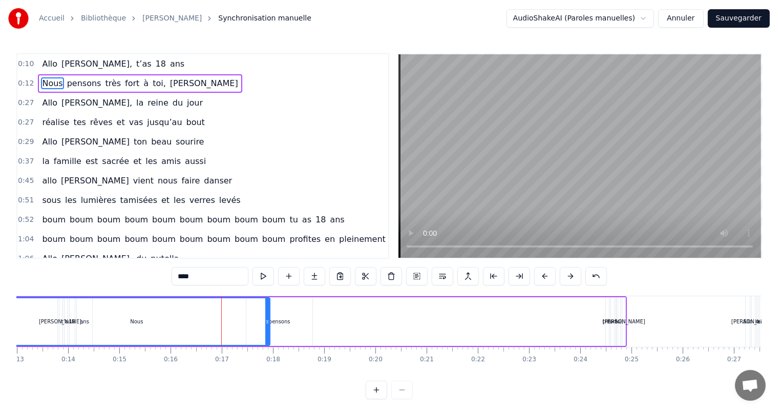
scroll to position [0, 629]
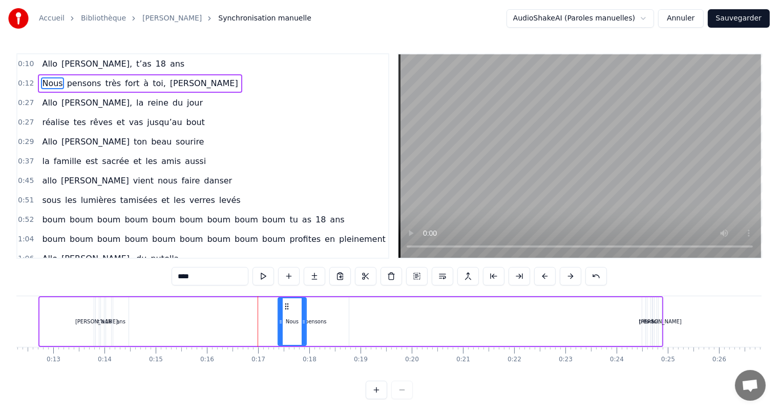
drag, startPoint x: 43, startPoint y: 320, endPoint x: 281, endPoint y: 335, distance: 238.6
click at [281, 335] on div at bounding box center [281, 321] width 4 height 47
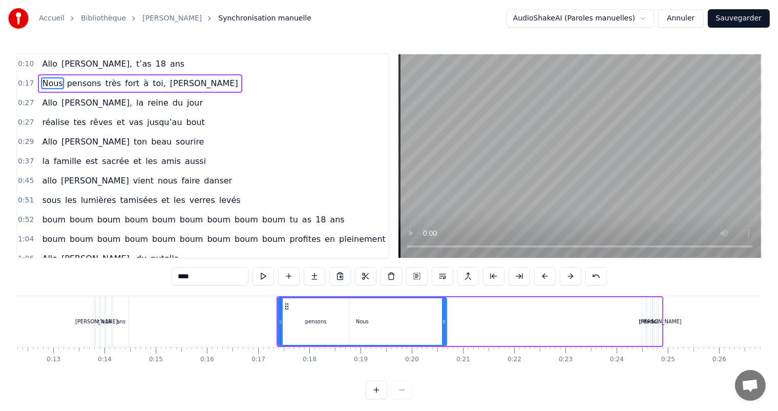
drag, startPoint x: 305, startPoint y: 322, endPoint x: 467, endPoint y: 334, distance: 162.3
click at [447, 337] on div "Nous" at bounding box center [363, 321] width 170 height 49
drag, startPoint x: 305, startPoint y: 320, endPoint x: 363, endPoint y: 323, distance: 57.5
click at [363, 323] on div "Nous" at bounding box center [376, 321] width 195 height 47
drag, startPoint x: 372, startPoint y: 320, endPoint x: 290, endPoint y: 318, distance: 81.4
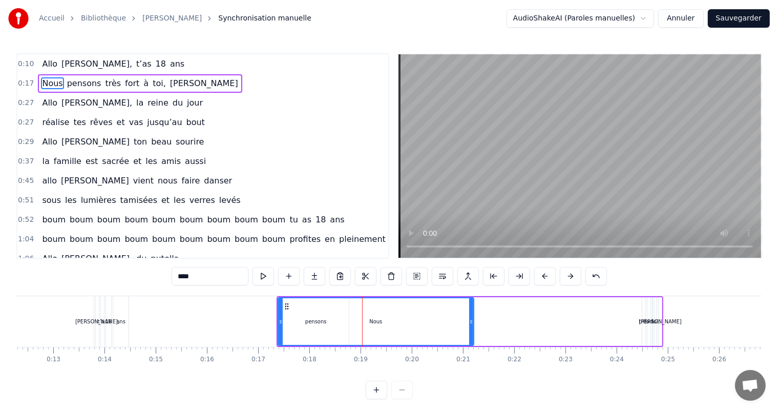
click at [290, 318] on div "Nous" at bounding box center [376, 321] width 195 height 47
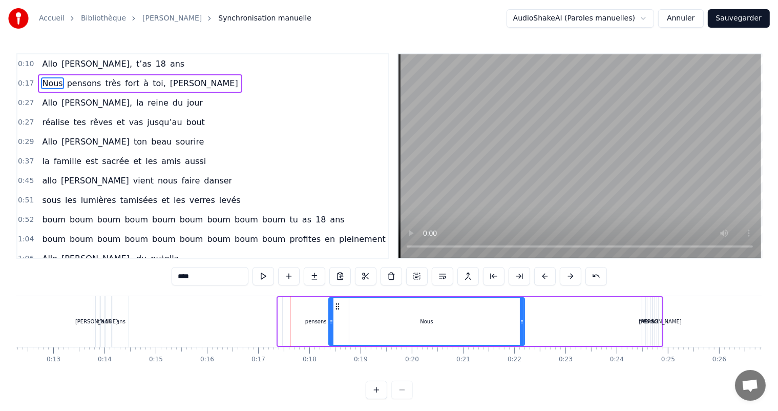
drag, startPoint x: 287, startPoint y: 306, endPoint x: 499, endPoint y: 328, distance: 213.7
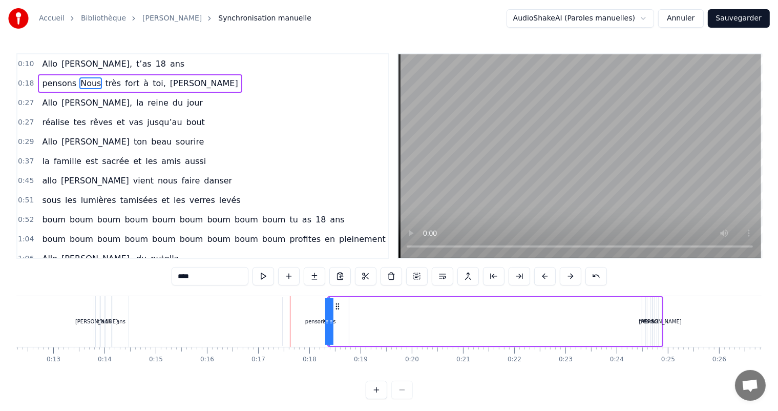
drag, startPoint x: 522, startPoint y: 322, endPoint x: 318, endPoint y: 308, distance: 204.8
click at [327, 313] on div "pensons Nous très fort à toi, Lina" at bounding box center [495, 321] width 336 height 51
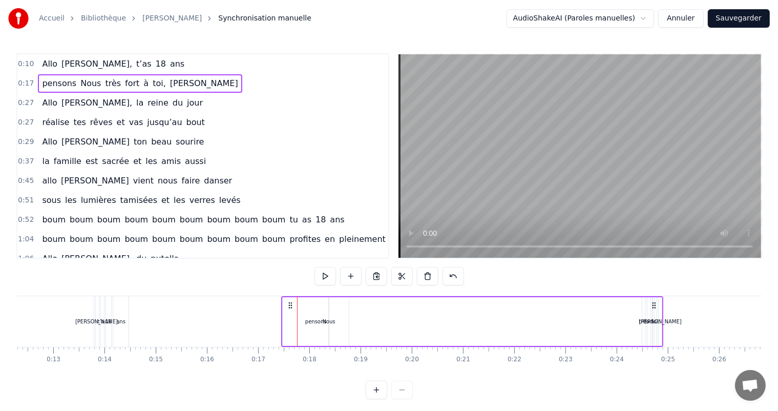
click at [307, 323] on div "pensons" at bounding box center [316, 322] width 22 height 8
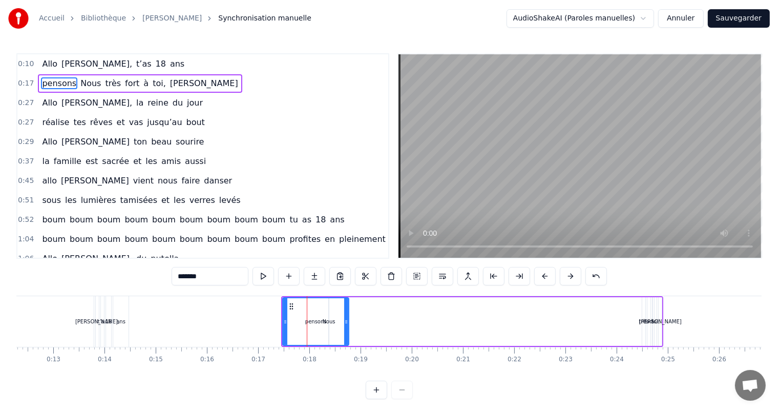
click at [542, 277] on button at bounding box center [545, 276] width 22 height 18
click at [235, 276] on input "*******" at bounding box center [210, 276] width 77 height 18
click at [318, 326] on div "pensons" at bounding box center [310, 321] width 65 height 47
drag, startPoint x: 325, startPoint y: 321, endPoint x: 293, endPoint y: 323, distance: 32.3
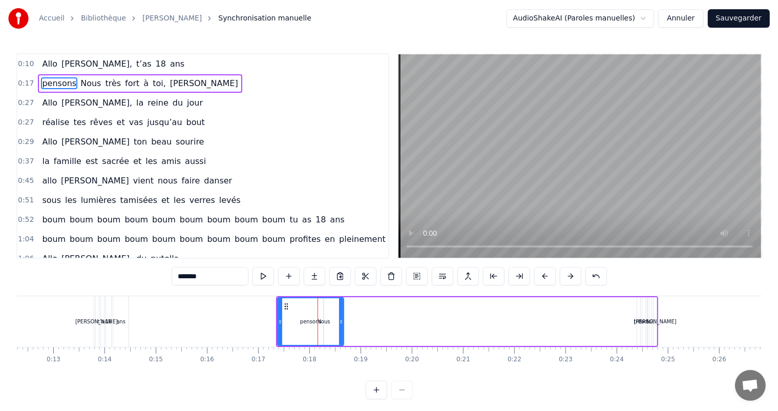
click at [294, 323] on div "pensons" at bounding box center [310, 321] width 65 height 47
click at [298, 320] on div "pensons" at bounding box center [310, 321] width 65 height 47
click at [299, 320] on div "pensons" at bounding box center [310, 321] width 65 height 47
drag, startPoint x: 300, startPoint y: 320, endPoint x: 333, endPoint y: 323, distance: 33.5
click at [333, 323] on div "pensons" at bounding box center [310, 321] width 65 height 47
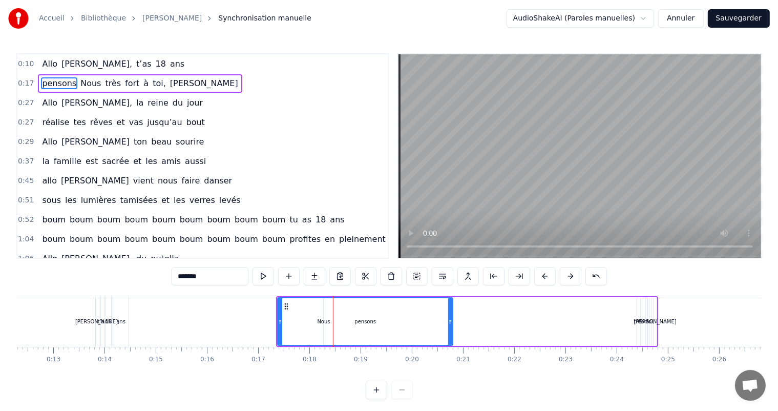
drag, startPoint x: 340, startPoint y: 322, endPoint x: 449, endPoint y: 336, distance: 110.0
click at [449, 336] on div at bounding box center [450, 321] width 4 height 47
click at [477, 334] on div "pensons Nous très fort à toi, Lina" at bounding box center [467, 321] width 382 height 51
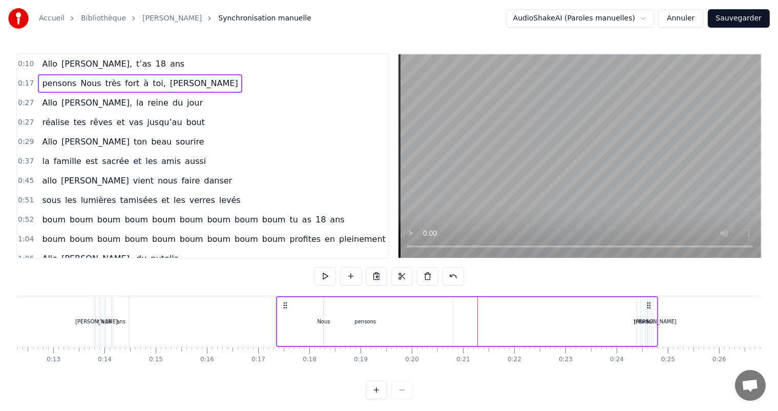
drag, startPoint x: 339, startPoint y: 322, endPoint x: 347, endPoint y: 324, distance: 8.4
click at [342, 321] on div "pensons" at bounding box center [365, 321] width 175 height 49
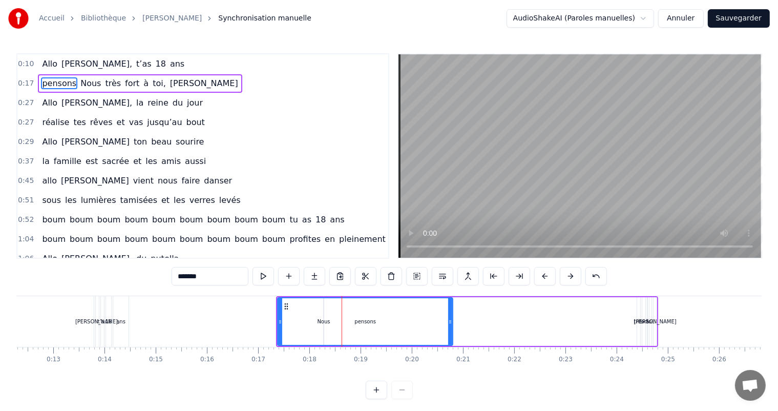
click at [80, 86] on span "Nous" at bounding box center [90, 83] width 23 height 12
type input "****"
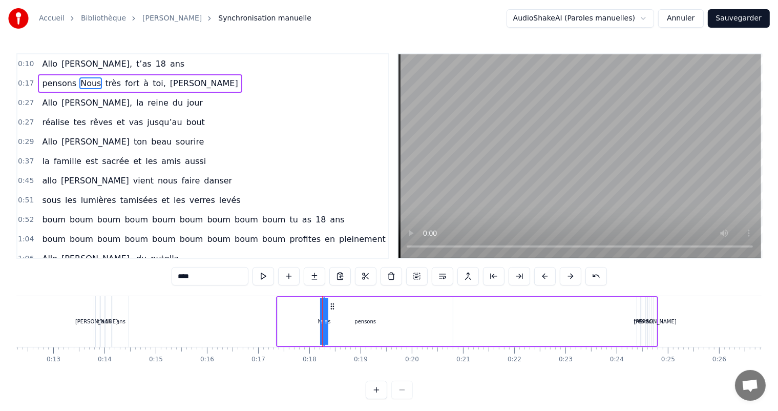
drag, startPoint x: 77, startPoint y: 83, endPoint x: 46, endPoint y: 77, distance: 32.2
click at [45, 78] on div "pensons Nous très fort à toi, Lina" at bounding box center [140, 83] width 204 height 18
drag, startPoint x: 44, startPoint y: 83, endPoint x: 79, endPoint y: 81, distance: 35.4
click at [79, 81] on div "pensons Nous très fort à toi, Lina" at bounding box center [140, 83] width 204 height 18
click at [79, 81] on span "Nous" at bounding box center [90, 83] width 23 height 12
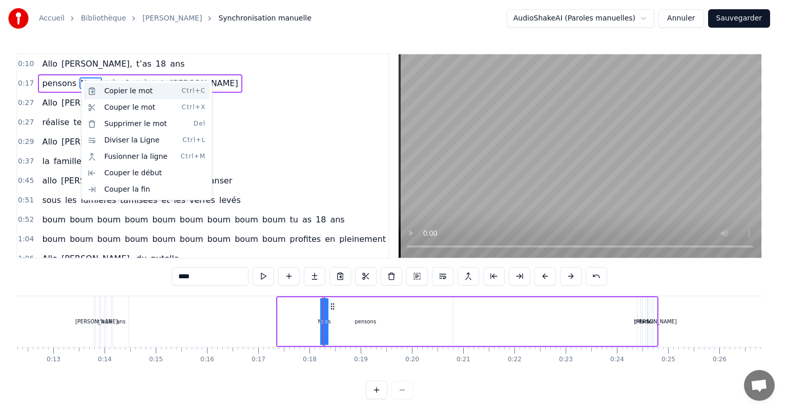
drag, startPoint x: 111, startPoint y: 94, endPoint x: 82, endPoint y: 88, distance: 29.4
click at [111, 94] on div "Copier le mot Ctrl+C" at bounding box center [146, 91] width 126 height 16
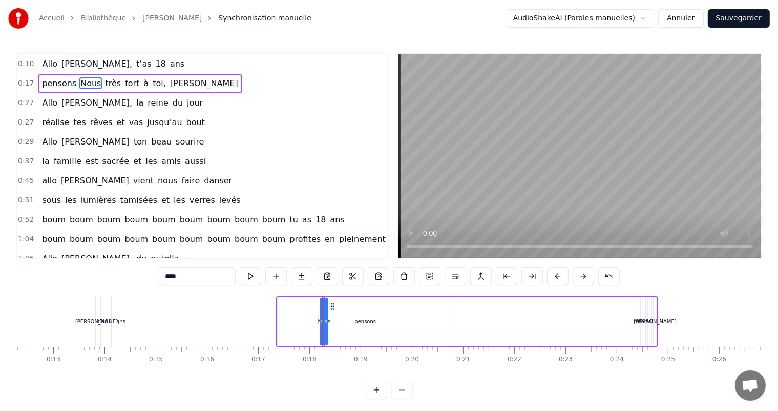
click at [41, 83] on span "pensons" at bounding box center [59, 83] width 36 height 12
type input "*******"
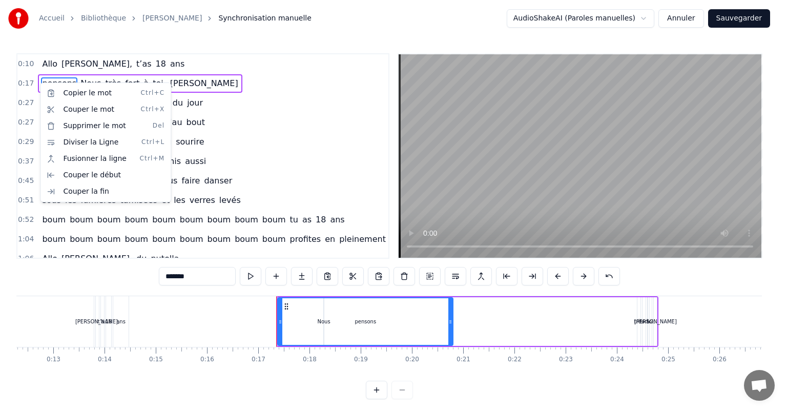
click at [213, 107] on html "Accueil Bibliothèque Lina Synchronisation manuelle AudioShakeAI (Paroles manuel…" at bounding box center [393, 207] width 787 height 415
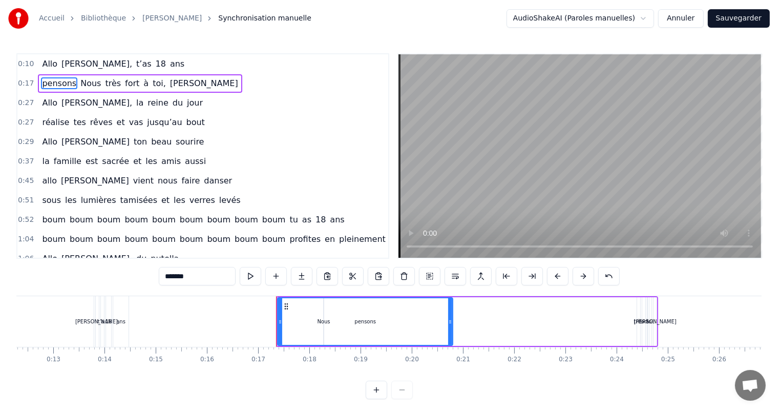
drag, startPoint x: 84, startPoint y: 84, endPoint x: 39, endPoint y: 80, distance: 45.3
click at [39, 80] on div "pensons Nous très fort à toi, Lina" at bounding box center [140, 83] width 204 height 18
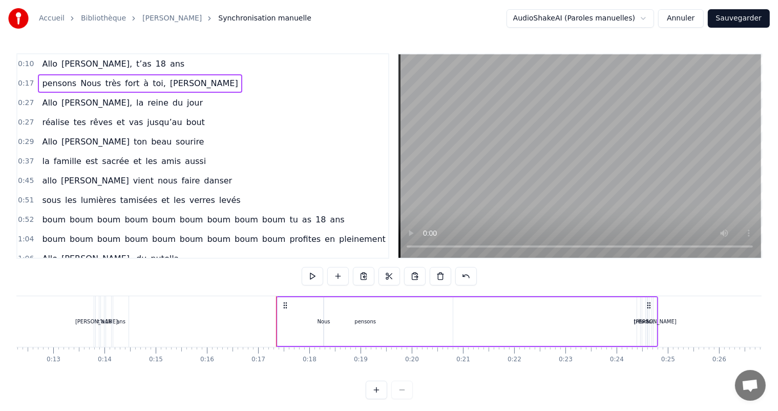
click at [38, 82] on div "pensons Nous très fort à toi, Lina" at bounding box center [140, 83] width 204 height 18
drag, startPoint x: 313, startPoint y: 334, endPoint x: 318, endPoint y: 329, distance: 6.2
click at [313, 333] on div "pensons" at bounding box center [365, 321] width 175 height 49
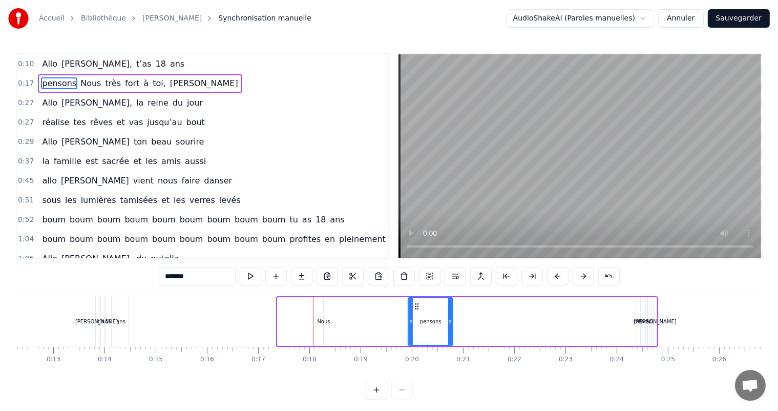
drag, startPoint x: 277, startPoint y: 323, endPoint x: 407, endPoint y: 326, distance: 130.1
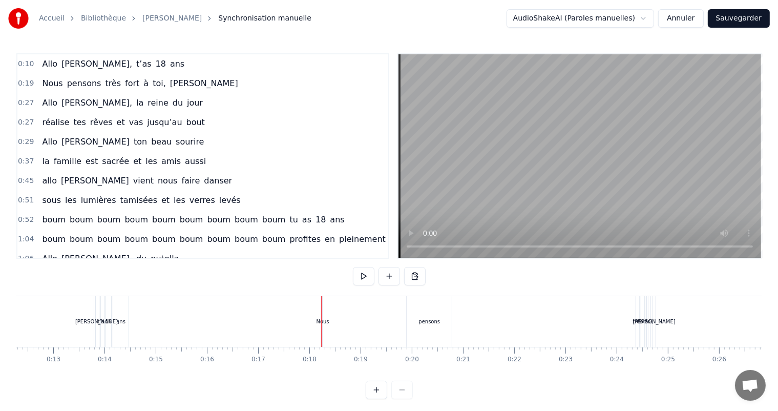
drag, startPoint x: 322, startPoint y: 327, endPoint x: 297, endPoint y: 326, distance: 25.1
click at [684, 20] on button "Annuler" at bounding box center [680, 18] width 45 height 18
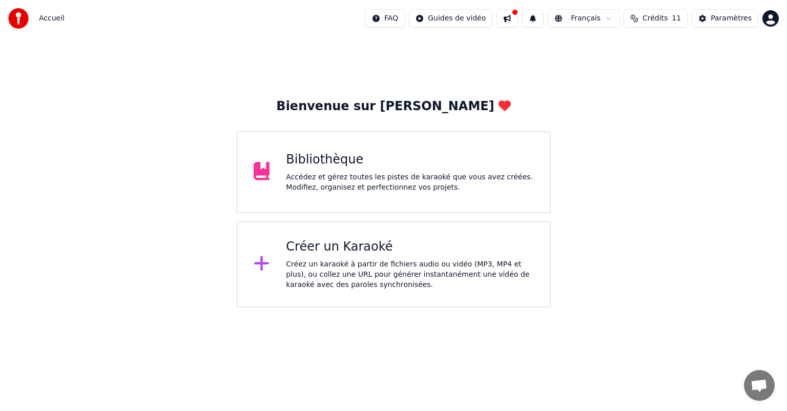
click at [334, 182] on div "Accédez et gérez toutes les pistes de karaoké que vous avez créées. Modifiez, o…" at bounding box center [409, 182] width 247 height 20
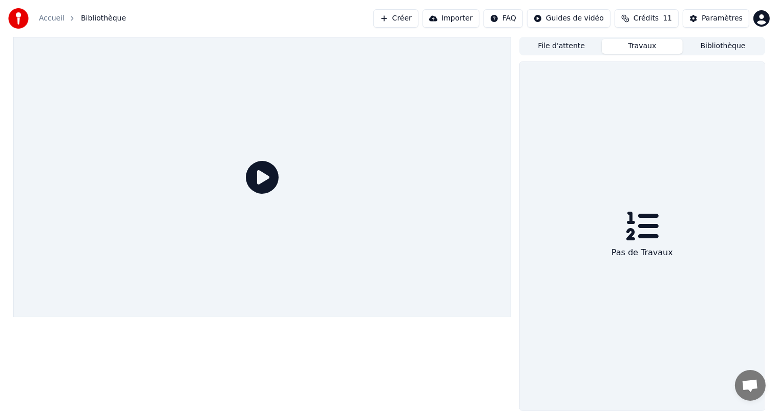
click at [642, 48] on button "Travaux" at bounding box center [642, 46] width 81 height 15
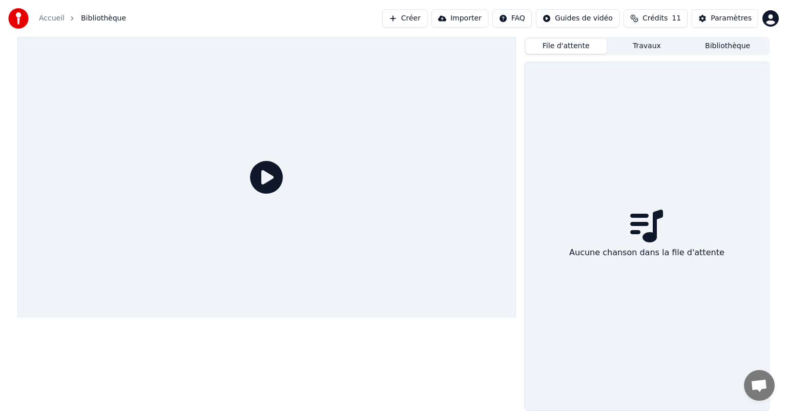
click at [564, 50] on button "File d'attente" at bounding box center [565, 46] width 81 height 15
click at [565, 49] on button "File d'attente" at bounding box center [565, 46] width 81 height 15
click at [736, 46] on button "Bibliothèque" at bounding box center [727, 46] width 81 height 15
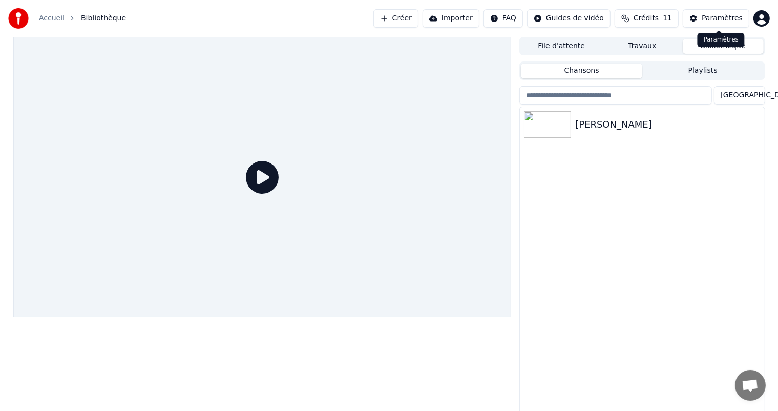
click at [726, 20] on div "Paramètres" at bounding box center [722, 18] width 41 height 10
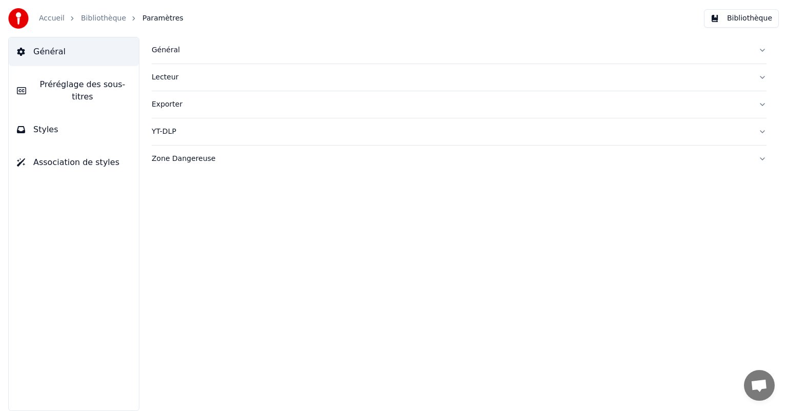
click at [762, 102] on button "Exporter" at bounding box center [459, 104] width 615 height 27
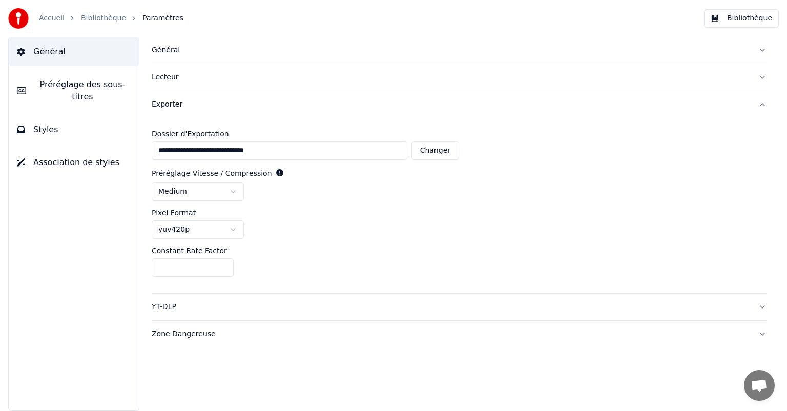
click at [50, 86] on span "Préréglage des sous-titres" at bounding box center [82, 90] width 96 height 25
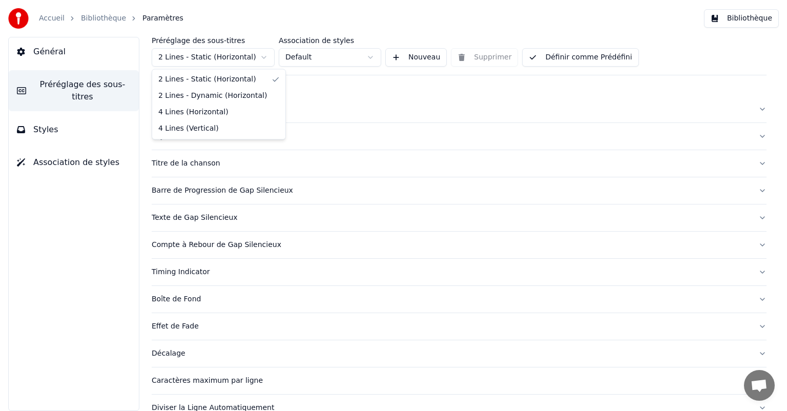
click at [262, 55] on html "Accueil Bibliothèque Paramètres Bibliothèque Général Préréglage des sous-titres…" at bounding box center [393, 205] width 787 height 411
click at [369, 57] on html "Accueil Bibliothèque Paramètres Bibliothèque Général Préréglage des sous-titres…" at bounding box center [393, 205] width 787 height 411
click at [527, 57] on html "Accueil Bibliothèque Paramètres Bibliothèque Général Préréglage des sous-titres…" at bounding box center [393, 205] width 787 height 411
click at [527, 57] on button "Définir comme Prédéfini" at bounding box center [580, 57] width 116 height 18
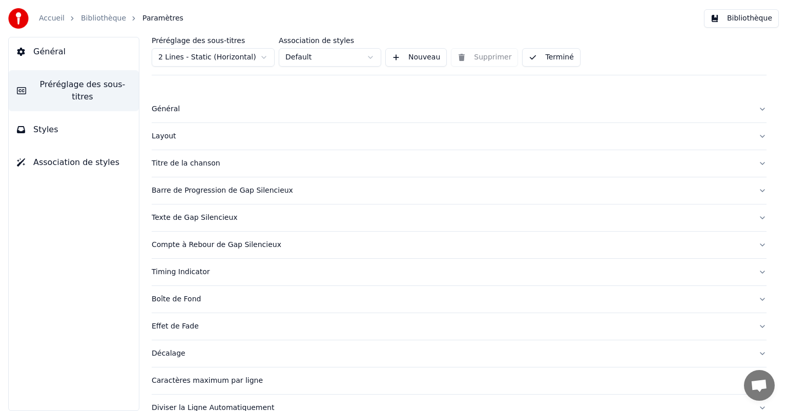
click at [527, 57] on button "Terminé" at bounding box center [551, 57] width 58 height 18
click at [41, 123] on span "Styles" at bounding box center [45, 129] width 25 height 12
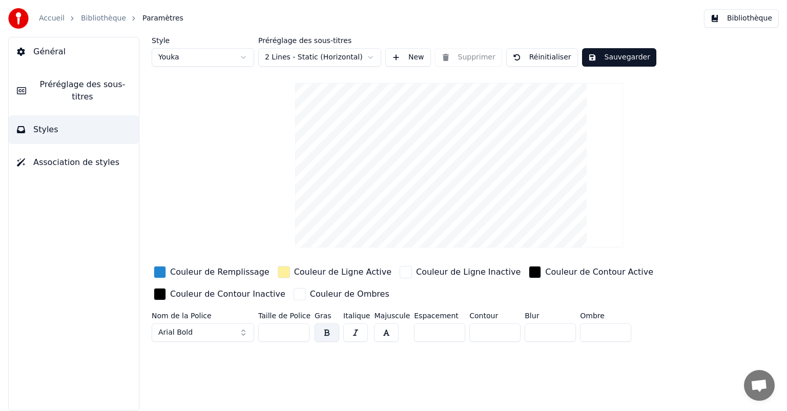
click at [367, 54] on html "Accueil Bibliothèque Paramètres Bibliothèque Général Préréglage des sous-titres…" at bounding box center [393, 205] width 787 height 411
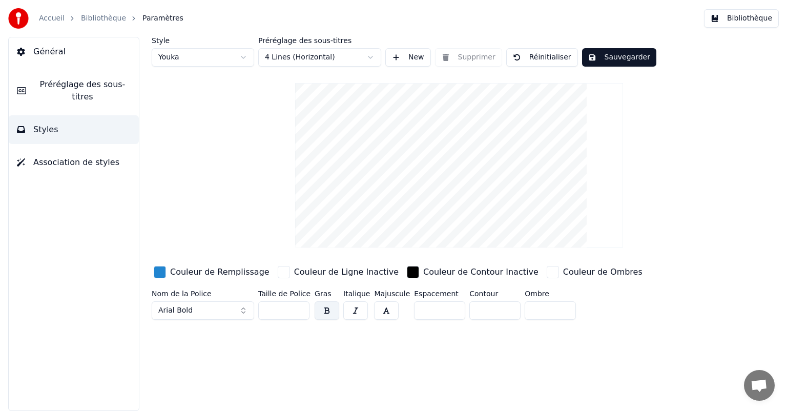
click at [373, 55] on html "Accueil Bibliothèque Paramètres Bibliothèque Général Préréglage des sous-titres…" at bounding box center [393, 205] width 787 height 411
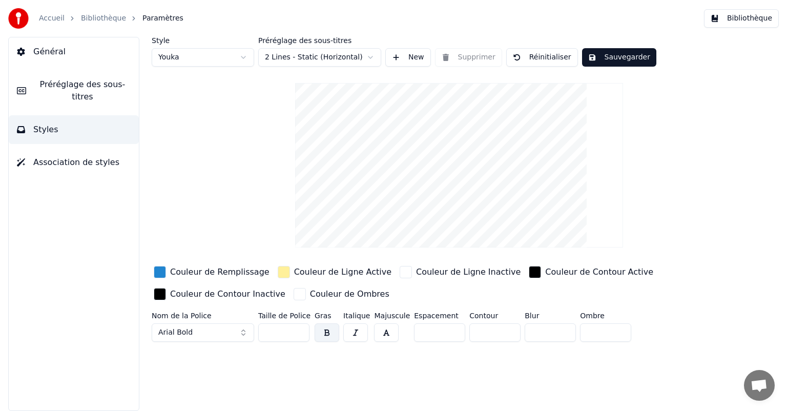
click at [370, 56] on html "Accueil Bibliothèque Paramètres Bibliothèque Général Préréglage des sous-titres…" at bounding box center [393, 205] width 787 height 411
click at [370, 54] on html "Accueil Bibliothèque Paramètres Bibliothèque Général Préréglage des sous-titres…" at bounding box center [393, 205] width 787 height 411
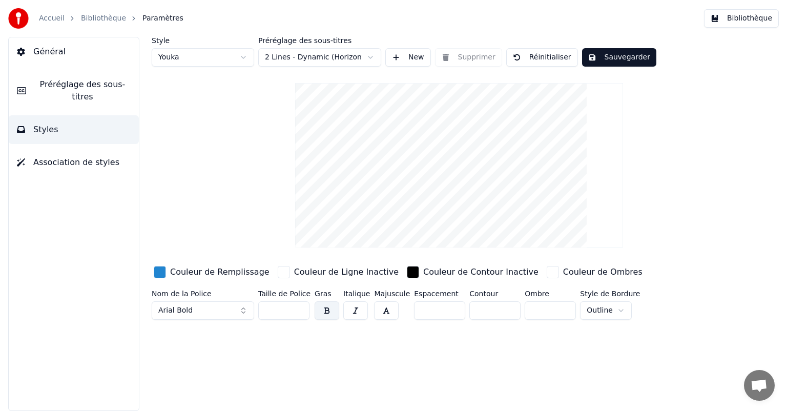
click at [69, 156] on span "Association de styles" at bounding box center [76, 162] width 86 height 12
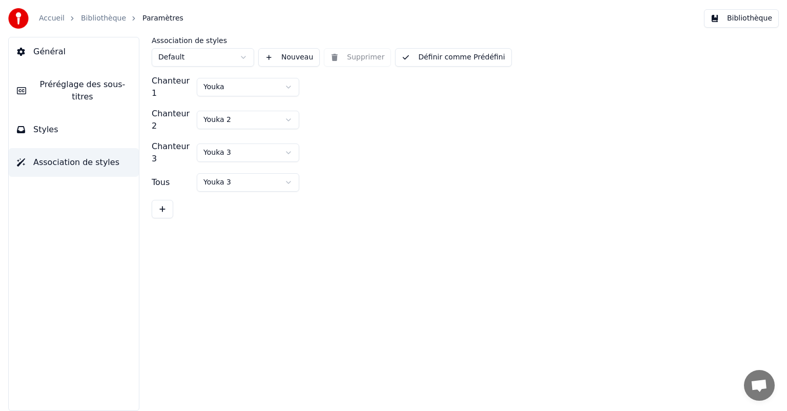
click at [43, 80] on span "Préréglage des sous-titres" at bounding box center [82, 90] width 96 height 25
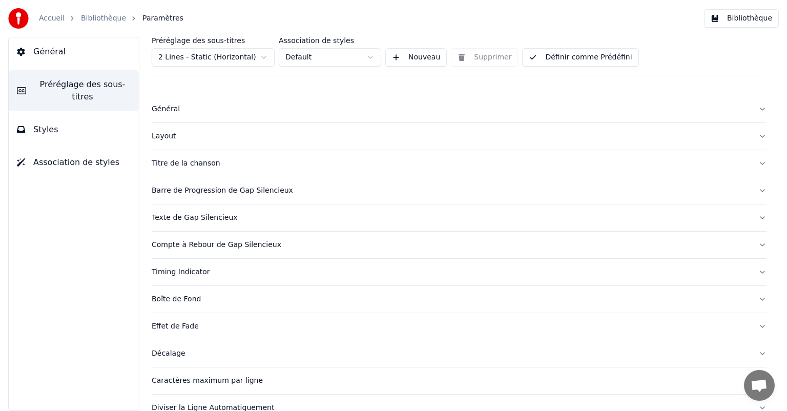
click at [53, 53] on span "Général" at bounding box center [49, 52] width 32 height 12
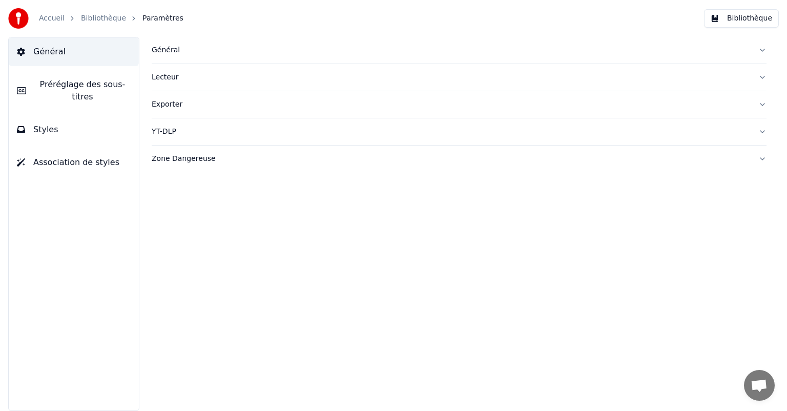
click at [94, 19] on link "Bibliothèque" at bounding box center [103, 18] width 45 height 10
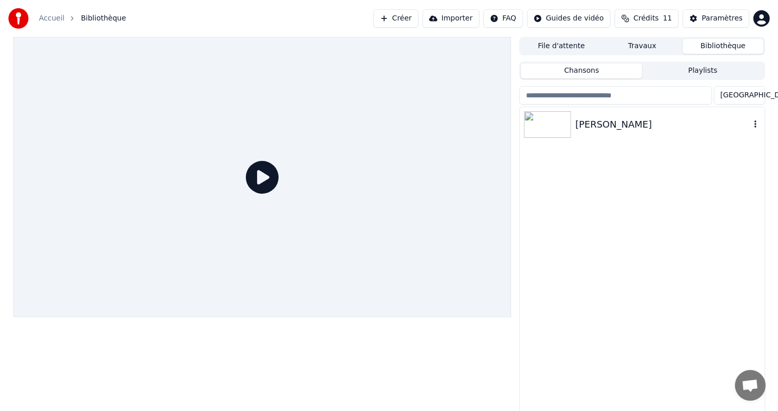
click at [540, 123] on img at bounding box center [547, 124] width 47 height 27
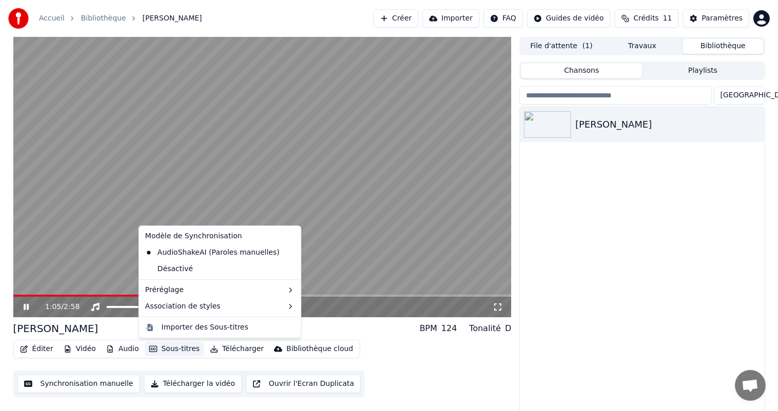
click at [179, 349] on button "Sous-titres" at bounding box center [174, 349] width 59 height 14
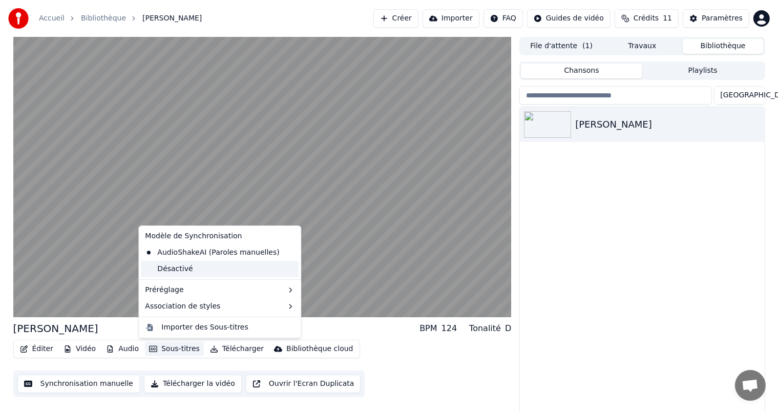
click at [177, 267] on div "Désactivé" at bounding box center [220, 269] width 158 height 16
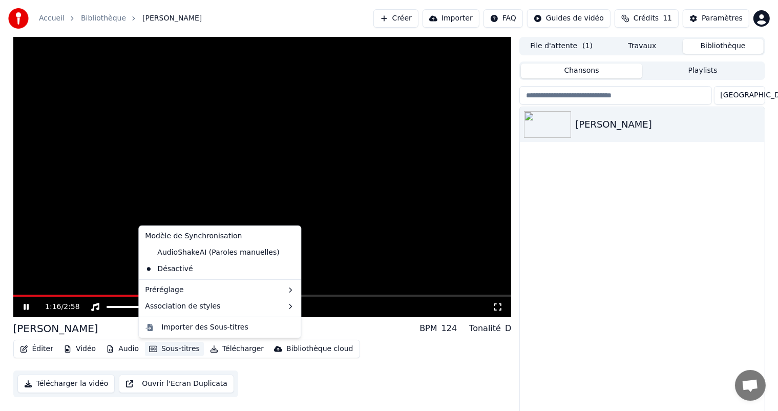
click at [170, 347] on button "Sous-titres" at bounding box center [174, 349] width 59 height 14
click at [176, 251] on div "AudioShakeAI (Paroles manuelles)" at bounding box center [212, 252] width 142 height 16
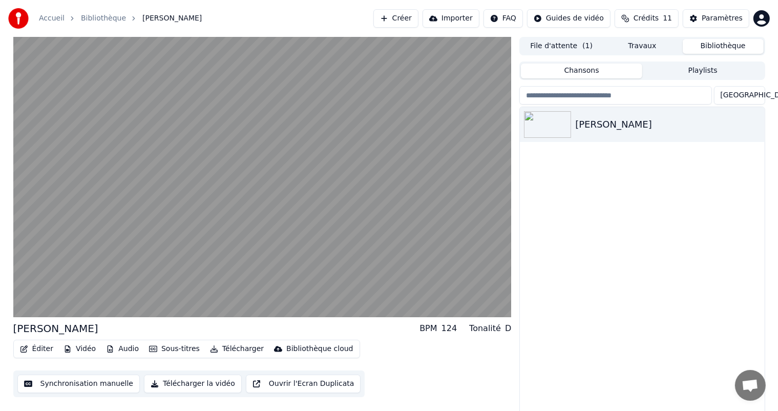
click at [46, 349] on button "Éditer" at bounding box center [36, 349] width 41 height 14
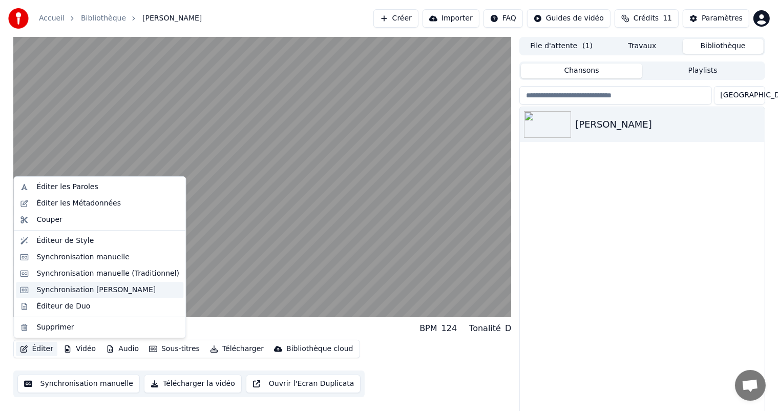
click at [79, 289] on div "Synchronisation [PERSON_NAME]" at bounding box center [95, 290] width 119 height 10
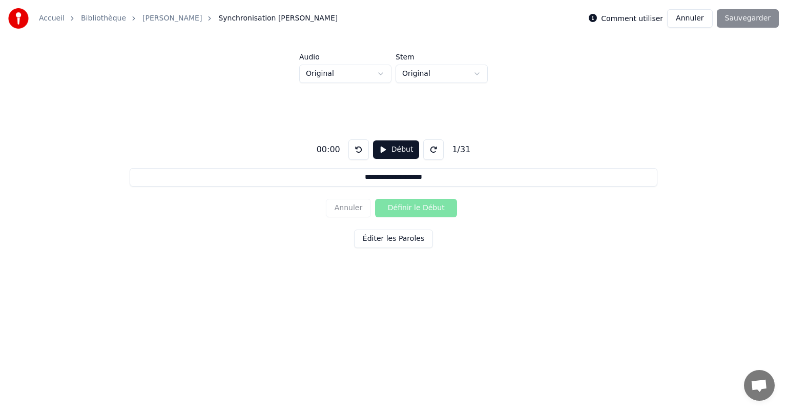
click at [336, 145] on div "00:00" at bounding box center [328, 149] width 32 height 12
click at [336, 146] on div "00:00" at bounding box center [328, 149] width 32 height 12
click at [324, 150] on div "00:00" at bounding box center [328, 149] width 32 height 12
click at [328, 147] on div "00:00" at bounding box center [328, 149] width 32 height 12
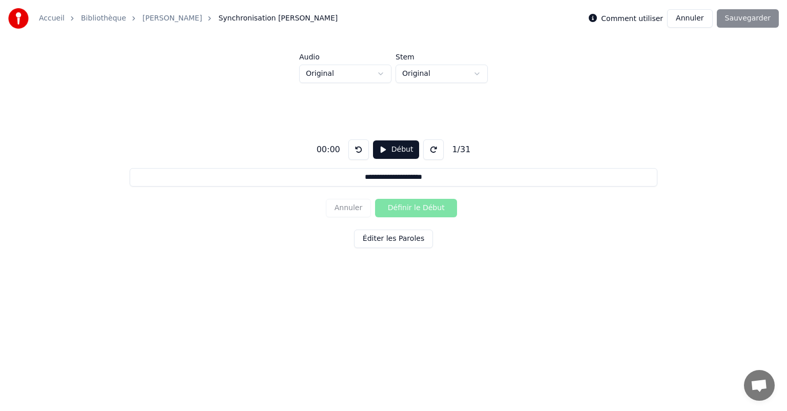
click at [406, 209] on div "Annuler Définir le Début" at bounding box center [393, 208] width 135 height 27
drag, startPoint x: 330, startPoint y: 149, endPoint x: 336, endPoint y: 147, distance: 6.3
click at [336, 147] on div "00:00" at bounding box center [328, 149] width 32 height 12
click at [395, 150] on button "Début" at bounding box center [396, 149] width 47 height 18
click at [395, 239] on button "Éditer les Paroles" at bounding box center [393, 238] width 79 height 18
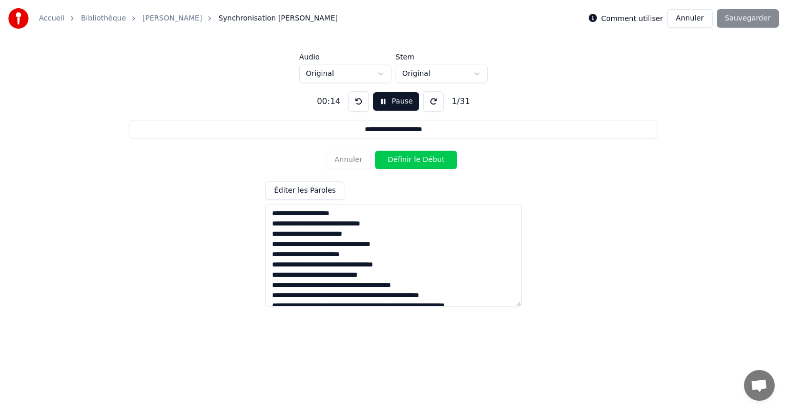
click at [350, 159] on div "Annuler Définir le Début" at bounding box center [393, 159] width 135 height 27
click at [692, 21] on button "Annuler" at bounding box center [689, 18] width 45 height 18
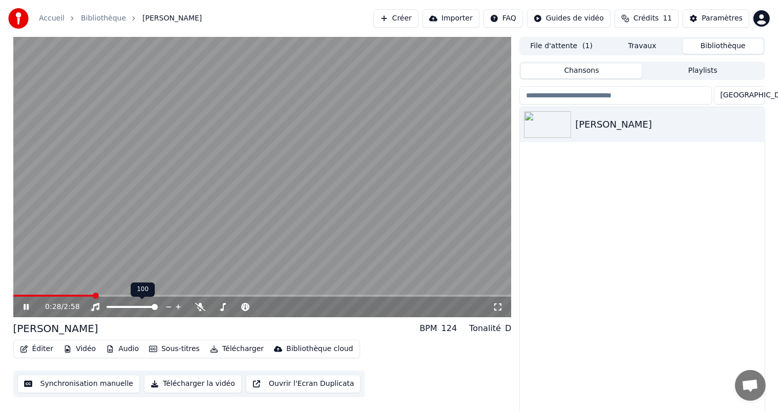
click at [158, 309] on span at bounding box center [155, 307] width 6 height 6
click at [53, 307] on span "0:30" at bounding box center [53, 307] width 16 height 10
click at [294, 307] on span at bounding box center [292, 307] width 6 height 6
click at [308, 307] on span at bounding box center [305, 307] width 6 height 6
click at [257, 310] on span at bounding box center [260, 307] width 6 height 6
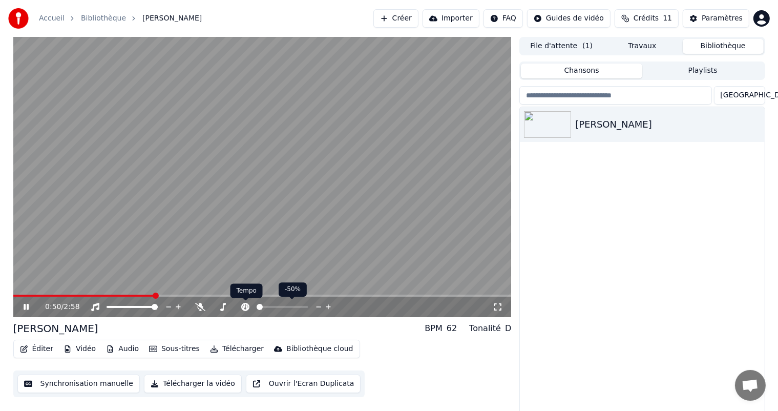
click at [245, 304] on icon at bounding box center [245, 307] width 10 height 8
click at [199, 305] on icon at bounding box center [200, 307] width 10 height 8
click at [199, 305] on icon at bounding box center [201, 307] width 6 height 8
click at [37, 350] on button "Éditer" at bounding box center [36, 349] width 41 height 14
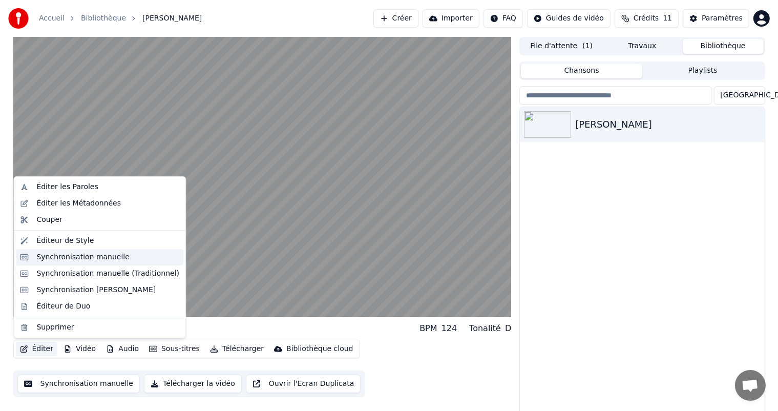
click at [82, 258] on div "Synchronisation manuelle" at bounding box center [82, 257] width 93 height 10
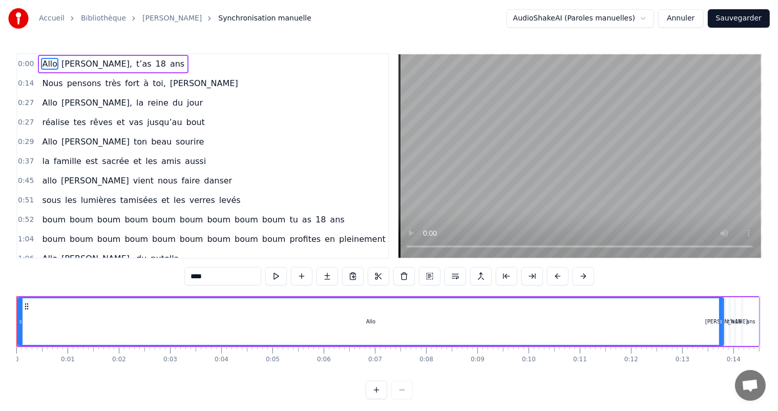
click at [24, 61] on span "0:00" at bounding box center [26, 64] width 16 height 10
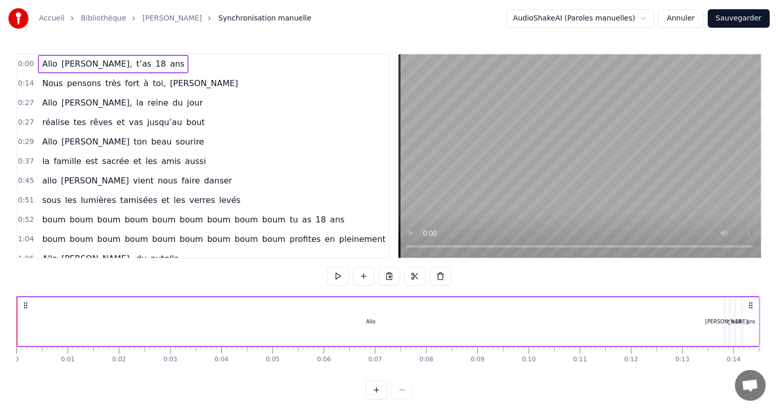
click at [25, 61] on span "0:00" at bounding box center [26, 64] width 16 height 10
click at [27, 65] on span "0:00" at bounding box center [26, 64] width 16 height 10
click at [23, 82] on span "0:14" at bounding box center [26, 83] width 16 height 10
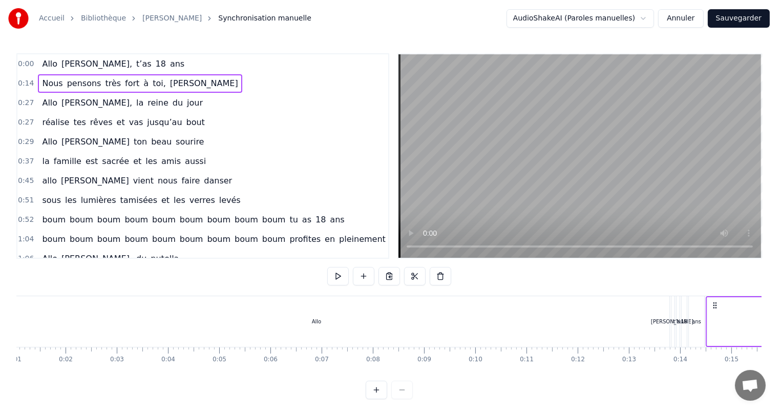
click at [23, 82] on span "0:14" at bounding box center [26, 83] width 16 height 10
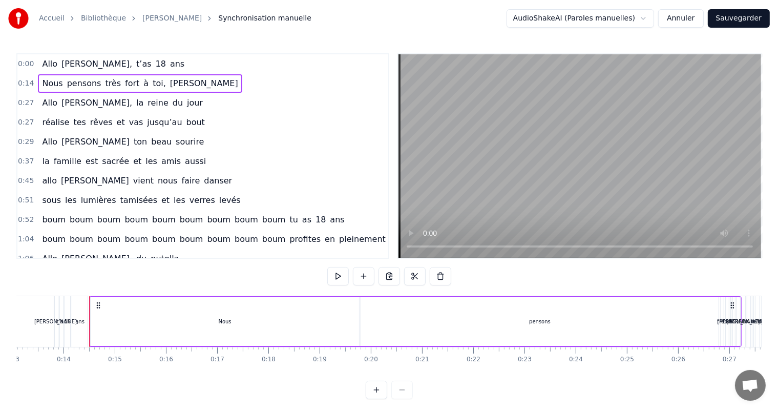
scroll to position [0, 691]
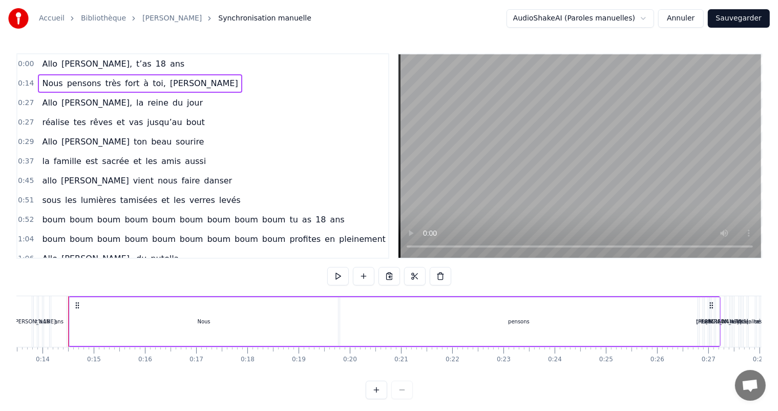
click at [26, 100] on span "0:27" at bounding box center [26, 103] width 16 height 10
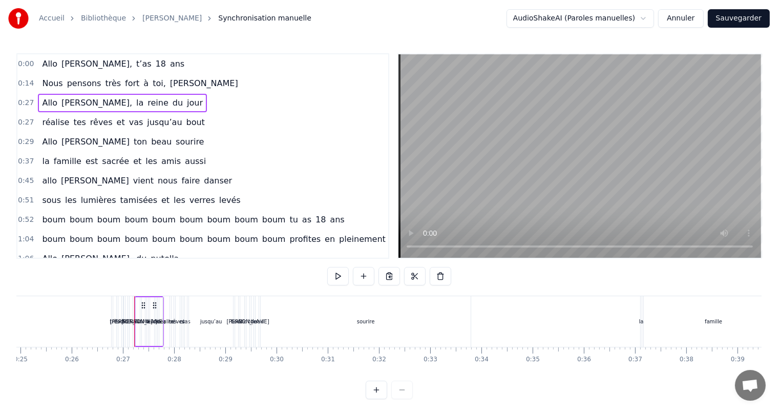
scroll to position [0, 1342]
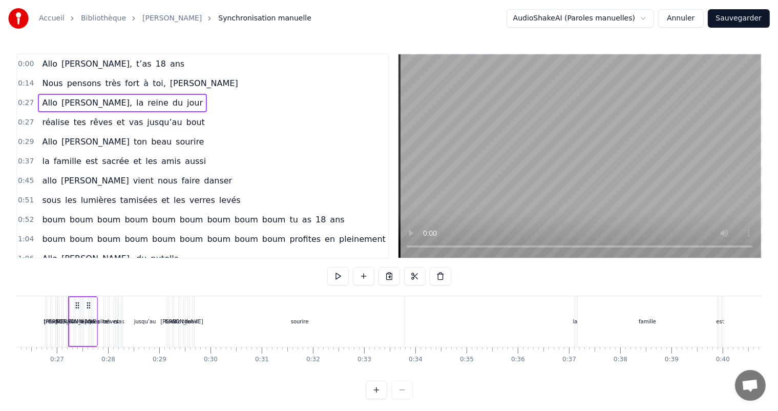
click at [379, 399] on button at bounding box center [377, 390] width 22 height 18
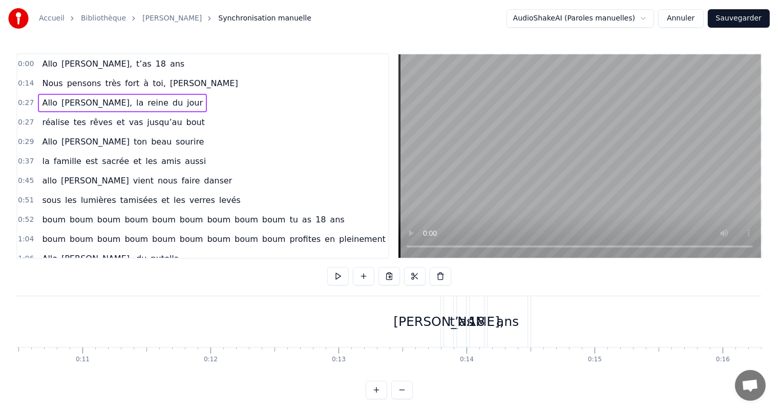
click at [379, 398] on button at bounding box center [377, 390] width 22 height 18
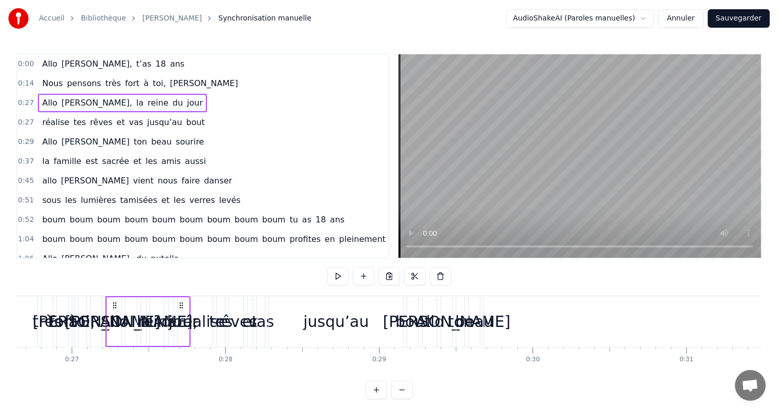
scroll to position [0, 4130]
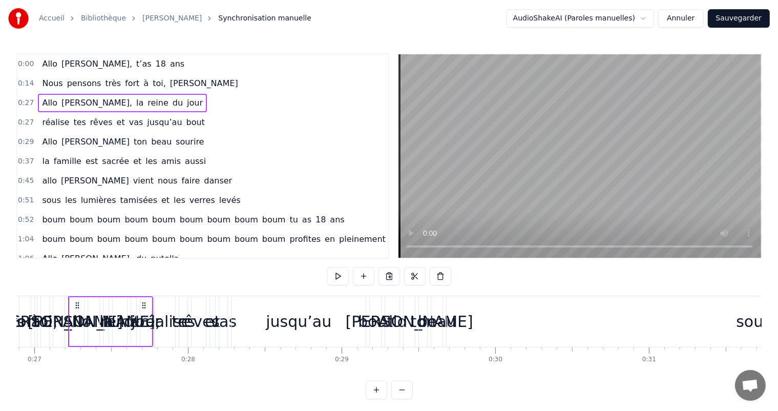
click at [379, 398] on button at bounding box center [377, 390] width 22 height 18
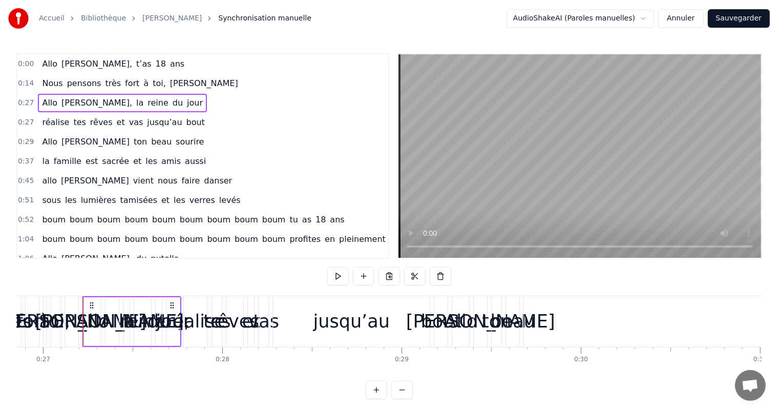
scroll to position [0, 4828]
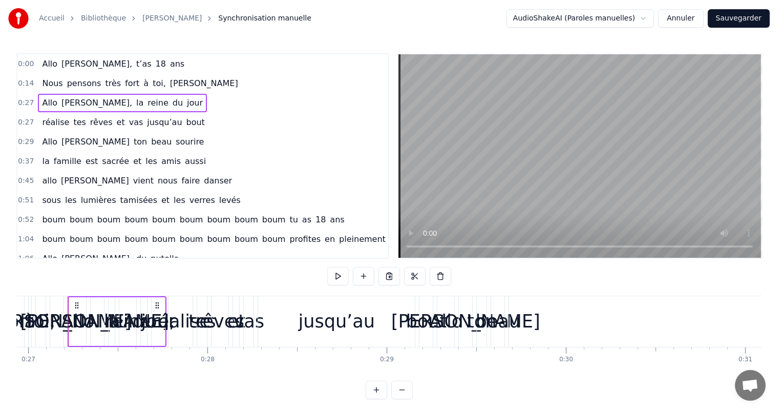
click at [379, 398] on button at bounding box center [377, 390] width 22 height 18
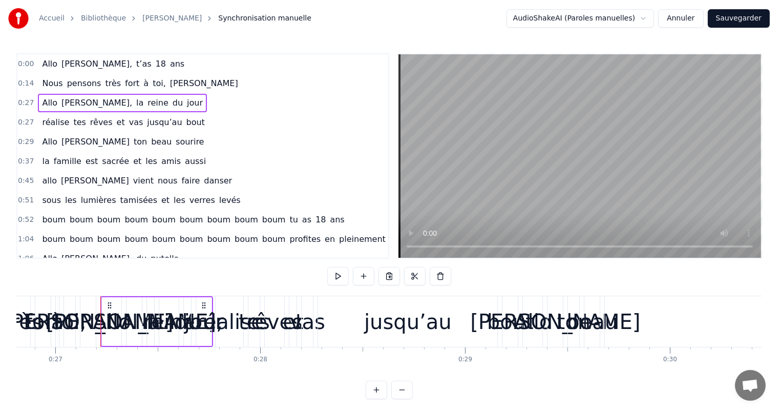
scroll to position [0, 5525]
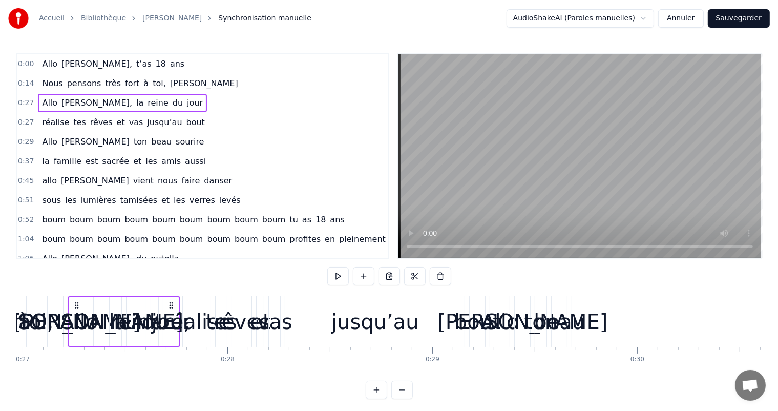
click at [375, 399] on button at bounding box center [377, 390] width 22 height 18
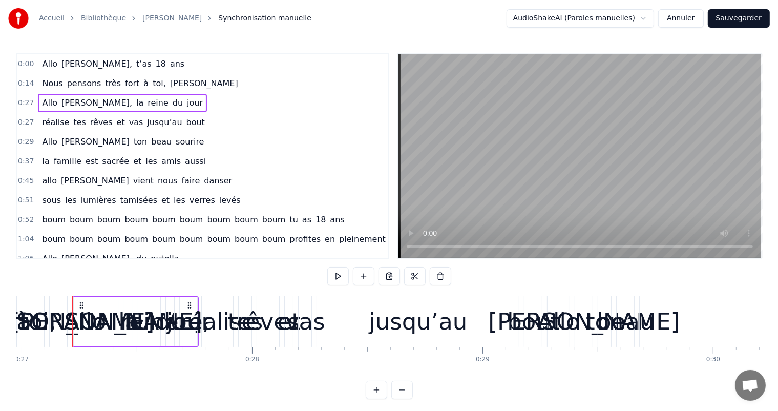
scroll to position [0, 6221]
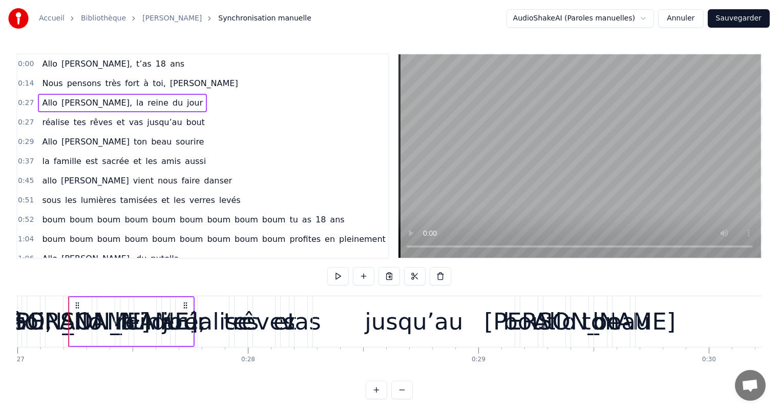
click at [412, 324] on div "jusqu’au" at bounding box center [414, 321] width 98 height 35
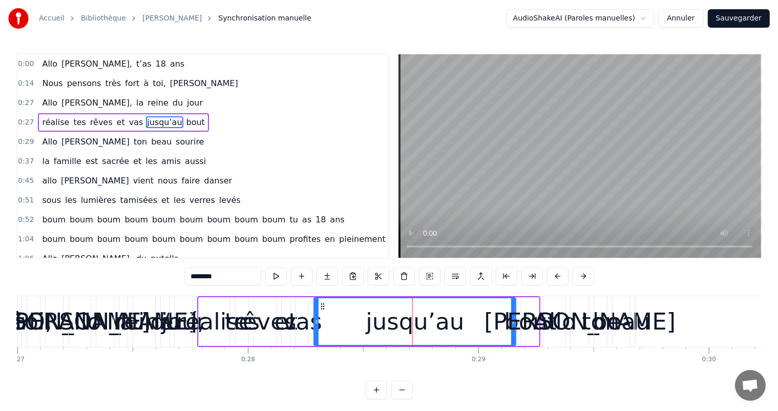
click at [229, 321] on div "tes" at bounding box center [242, 321] width 35 height 35
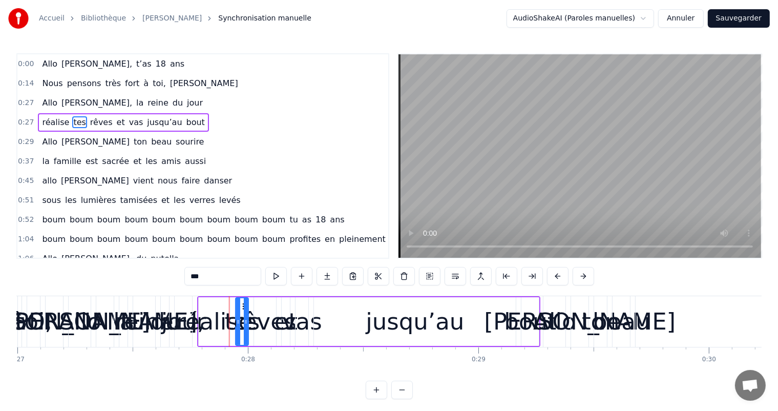
click at [213, 315] on div "réalise" at bounding box center [214, 321] width 76 height 35
click at [166, 316] on div "jour" at bounding box center [183, 321] width 45 height 35
type input "****"
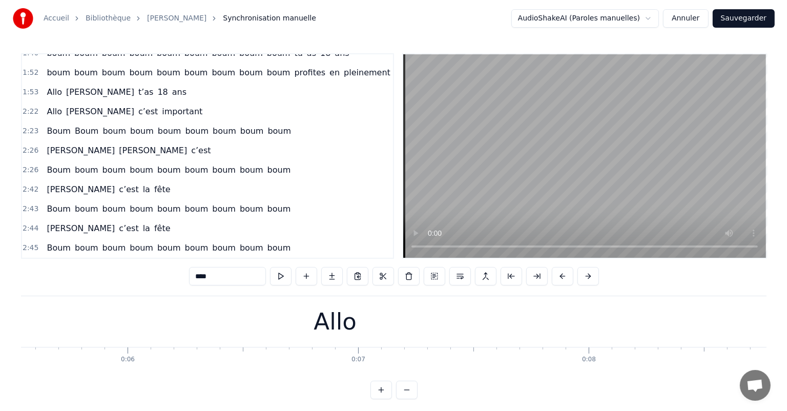
scroll to position [0, 0]
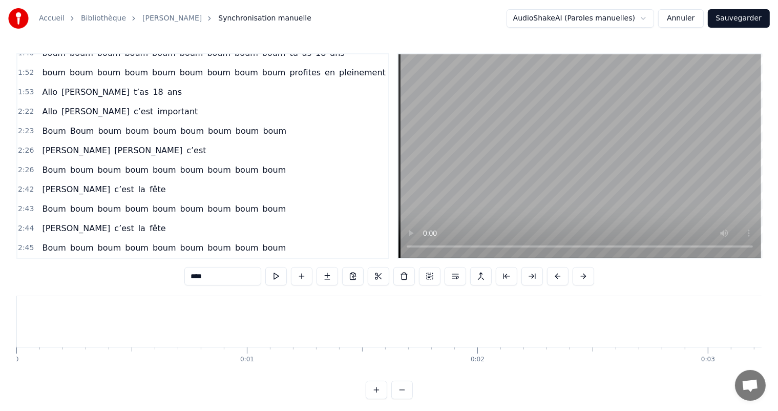
click at [145, 23] on link "[PERSON_NAME]" at bounding box center [171, 18] width 59 height 10
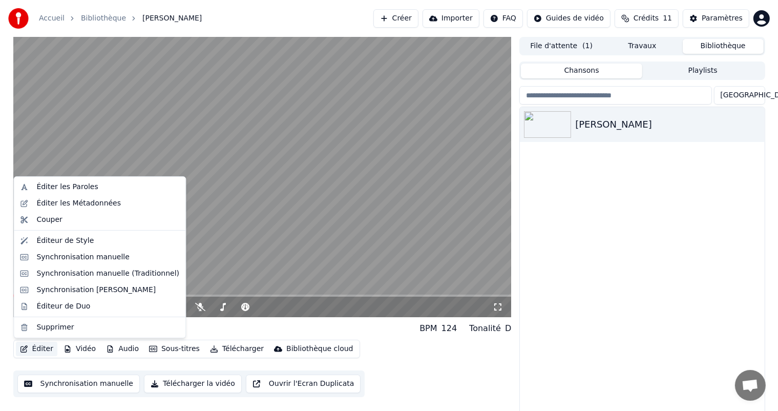
click at [35, 346] on button "Éditer" at bounding box center [36, 349] width 41 height 14
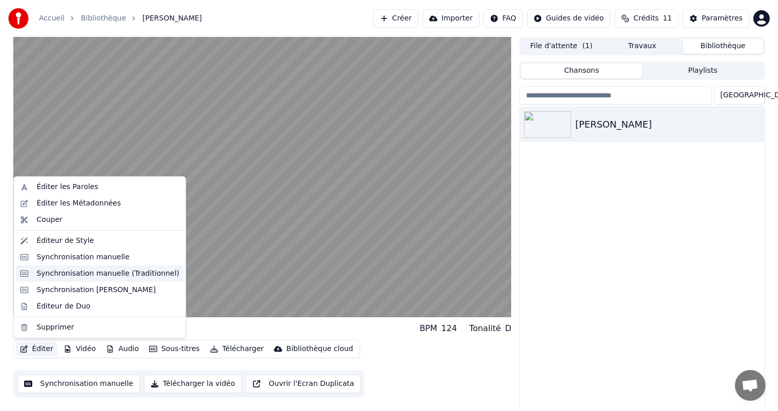
click at [68, 273] on div "Synchronisation manuelle (Traditionnel)" at bounding box center [107, 273] width 143 height 10
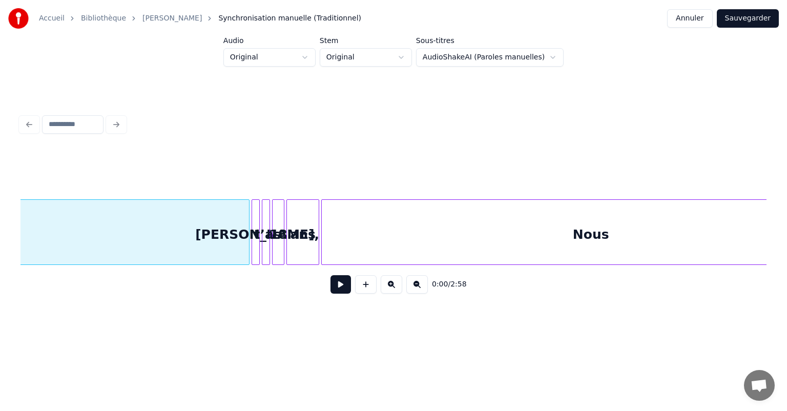
scroll to position [0, 1123]
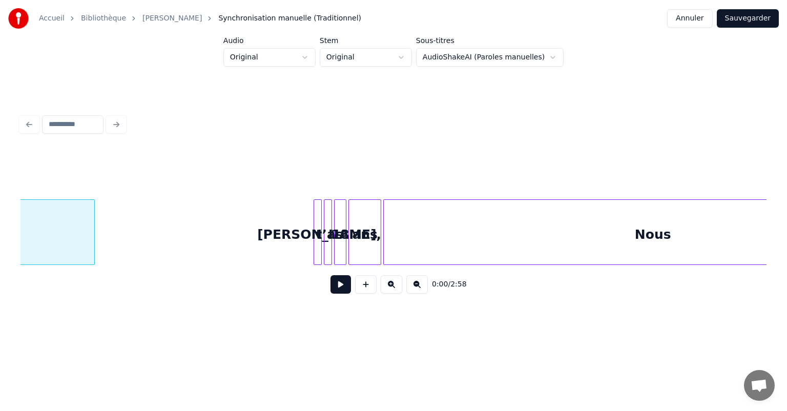
click at [93, 248] on div at bounding box center [92, 232] width 3 height 65
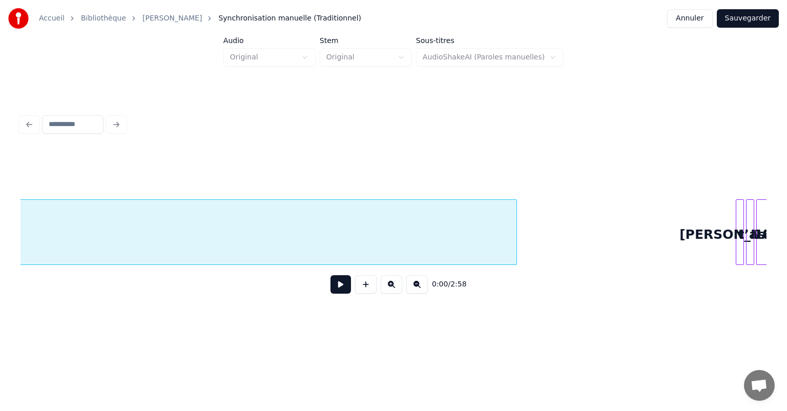
scroll to position [0, 896]
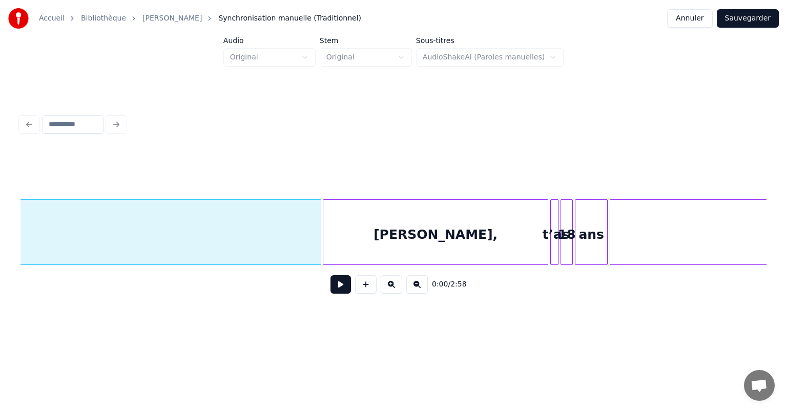
click at [323, 252] on div at bounding box center [324, 232] width 3 height 65
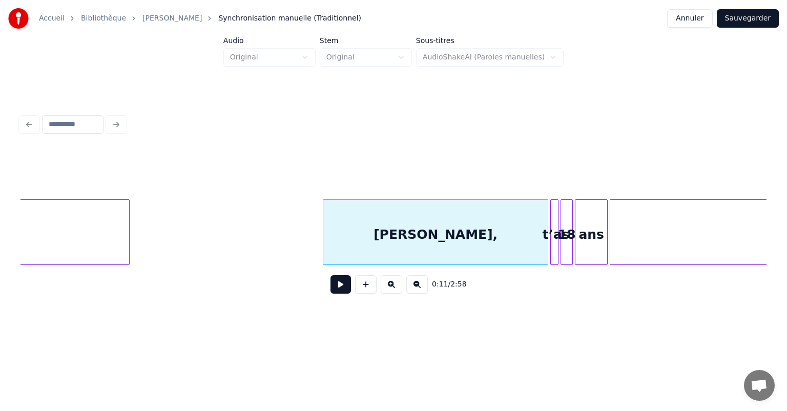
click at [127, 243] on div at bounding box center [127, 232] width 3 height 65
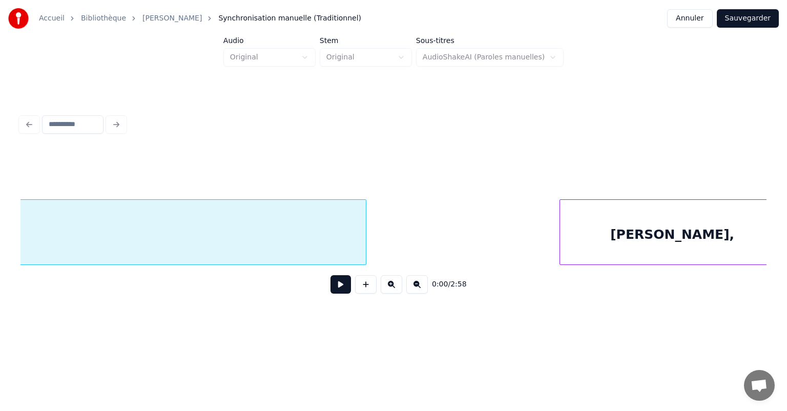
scroll to position [0, 690]
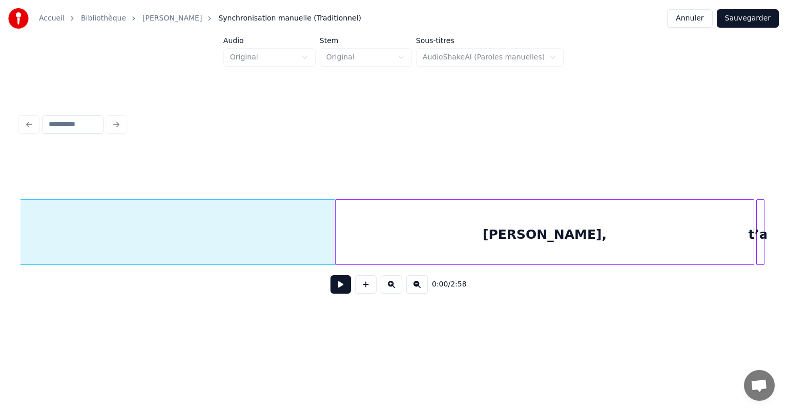
click at [336, 245] on div at bounding box center [336, 232] width 3 height 65
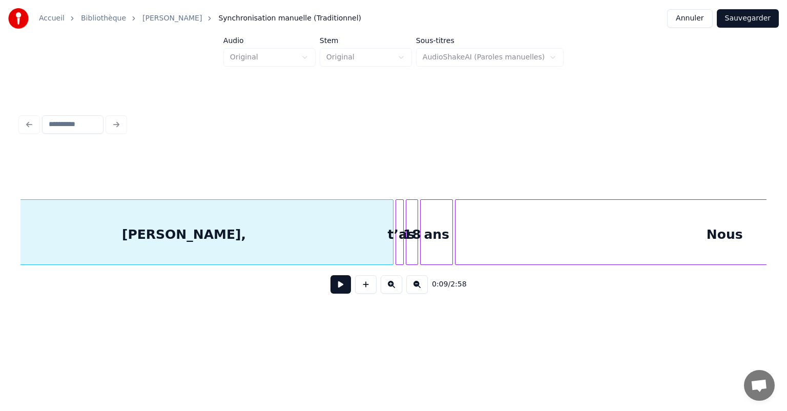
scroll to position [0, 1061]
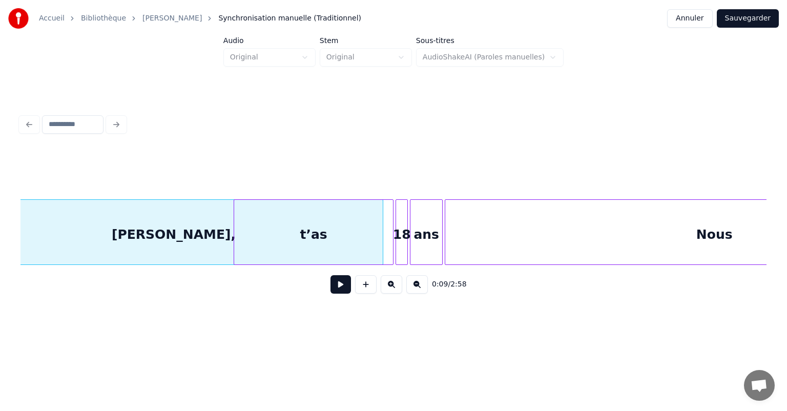
click at [234, 241] on div at bounding box center [235, 232] width 3 height 65
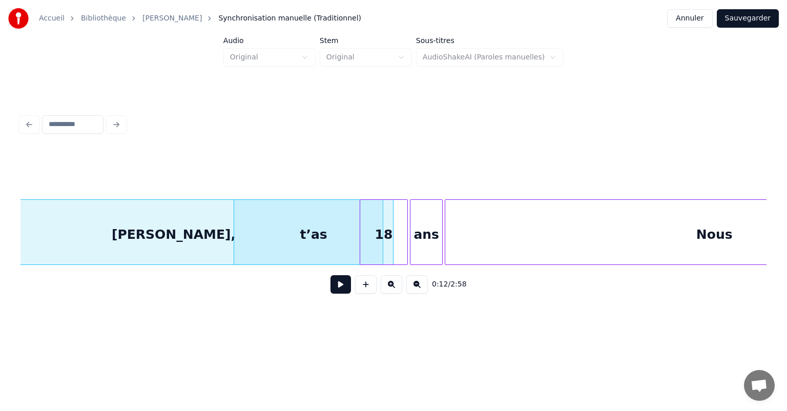
click at [361, 242] on div at bounding box center [361, 232] width 3 height 65
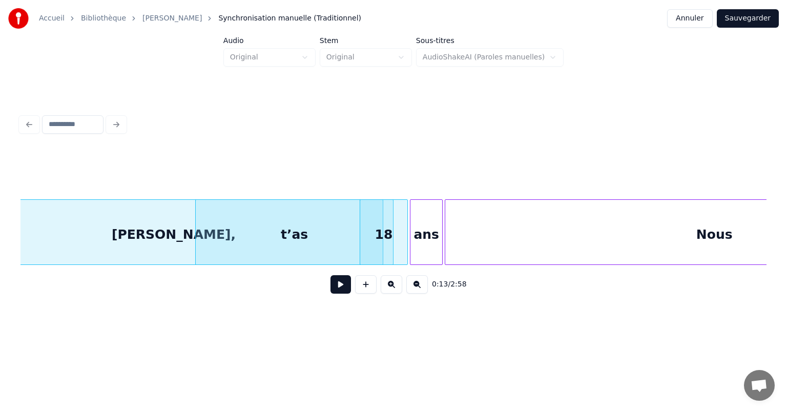
click at [196, 237] on div at bounding box center [197, 232] width 3 height 65
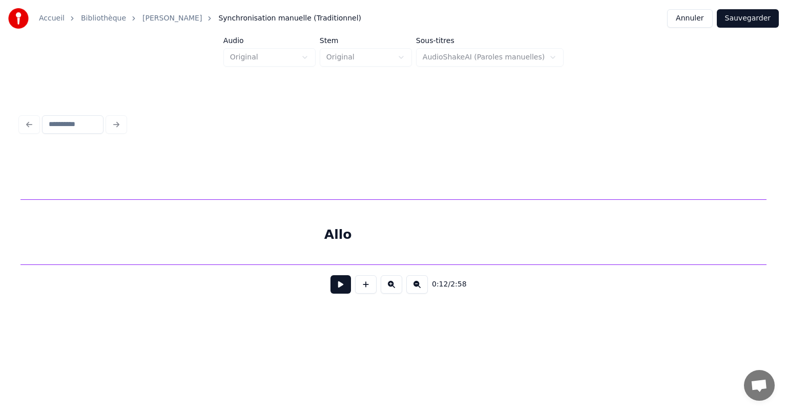
scroll to position [0, 0]
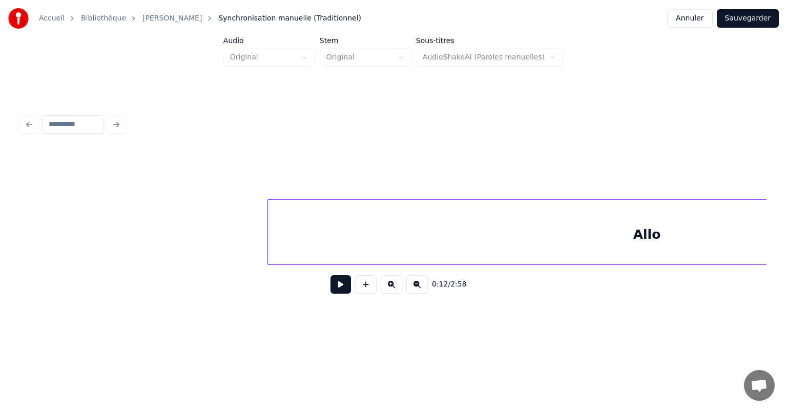
click at [267, 265] on div "Allo" at bounding box center [393, 232] width 746 height 66
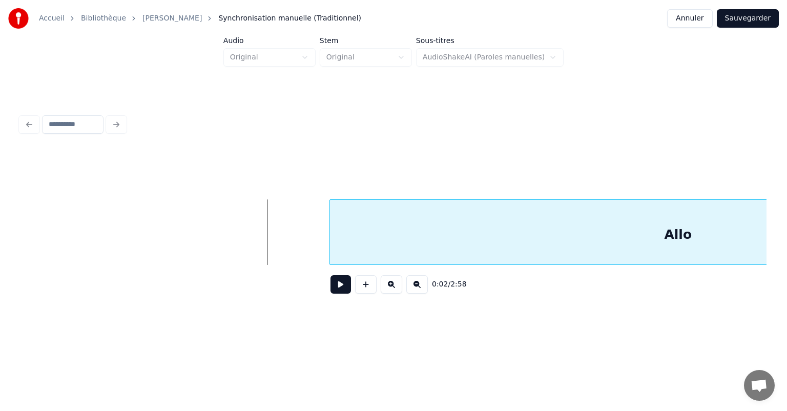
click at [332, 249] on div at bounding box center [331, 232] width 3 height 65
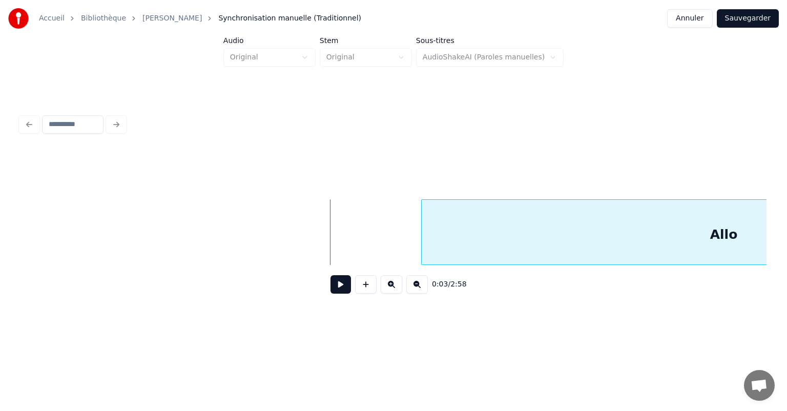
click at [422, 239] on div at bounding box center [422, 232] width 3 height 65
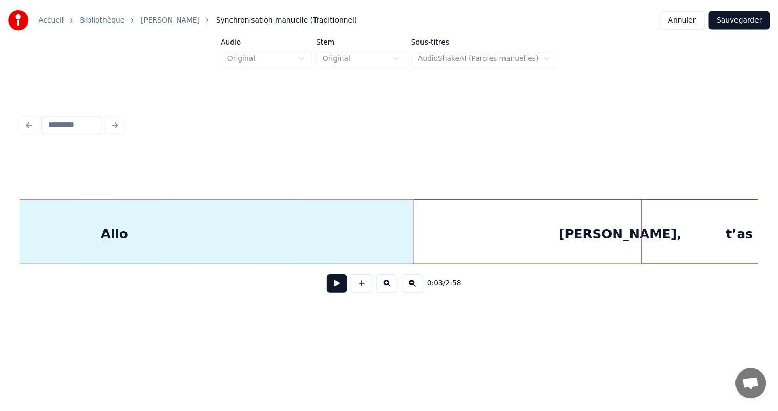
scroll to position [0, 813]
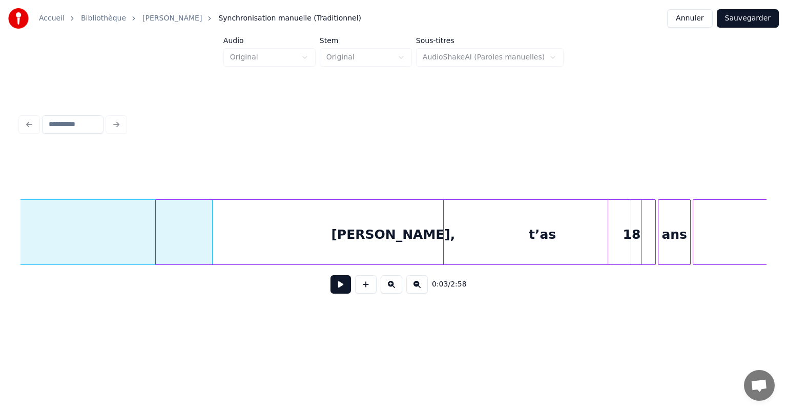
click at [156, 243] on div at bounding box center [157, 232] width 3 height 65
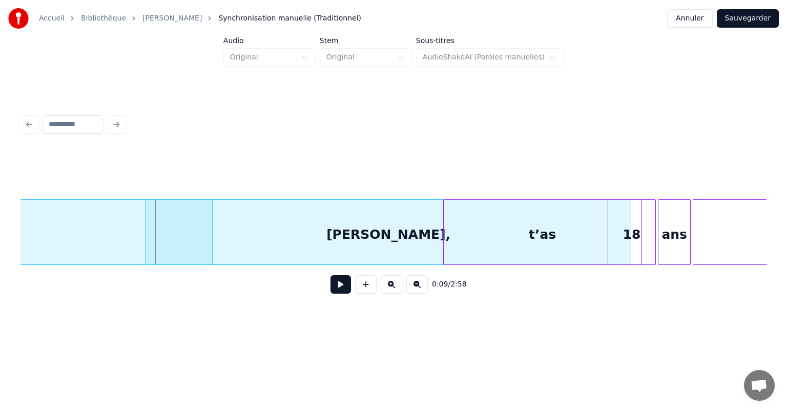
click at [146, 243] on div at bounding box center [147, 232] width 3 height 65
click at [133, 242] on div at bounding box center [134, 232] width 3 height 65
click at [114, 237] on div at bounding box center [115, 232] width 3 height 65
click at [135, 240] on div at bounding box center [136, 232] width 3 height 65
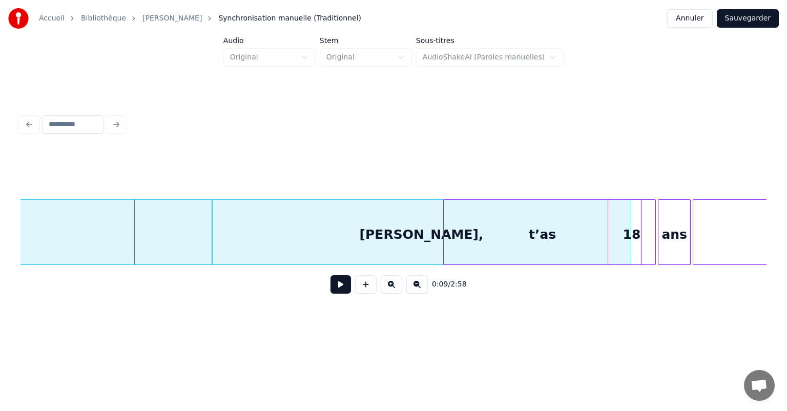
click at [213, 258] on div at bounding box center [213, 232] width 3 height 65
click at [743, 18] on button "Sauvegarder" at bounding box center [747, 18] width 62 height 18
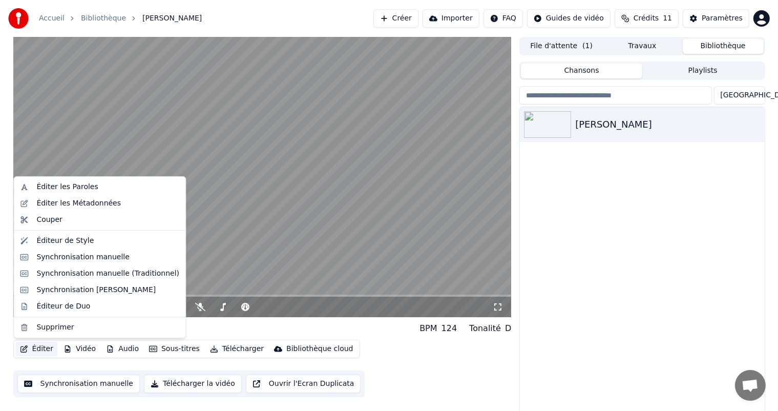
click at [37, 352] on button "Éditer" at bounding box center [36, 349] width 41 height 14
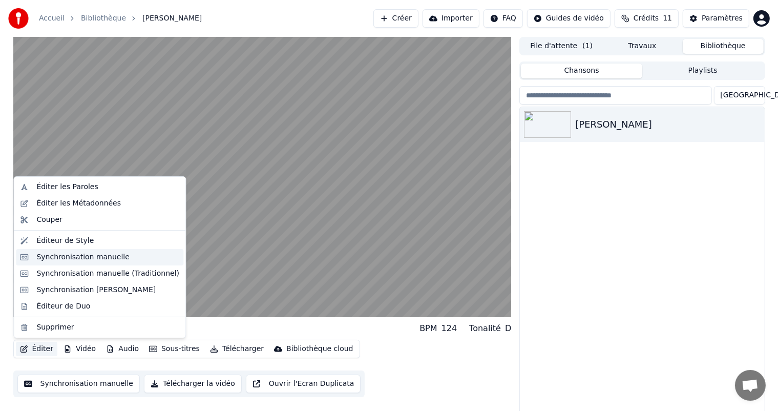
click at [91, 260] on div "Synchronisation manuelle" at bounding box center [82, 257] width 93 height 10
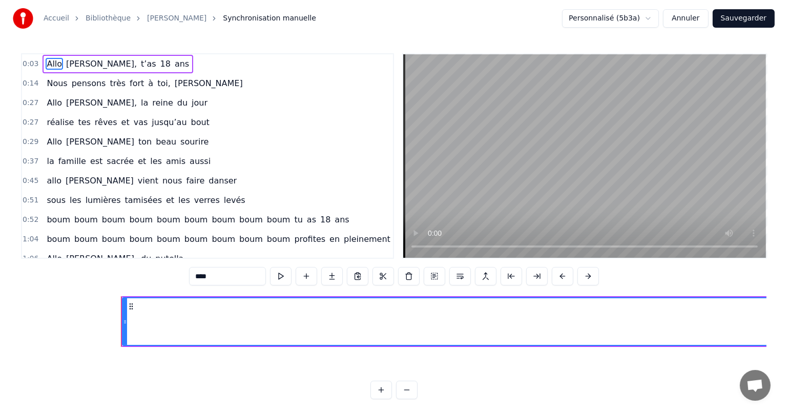
scroll to position [0, 849]
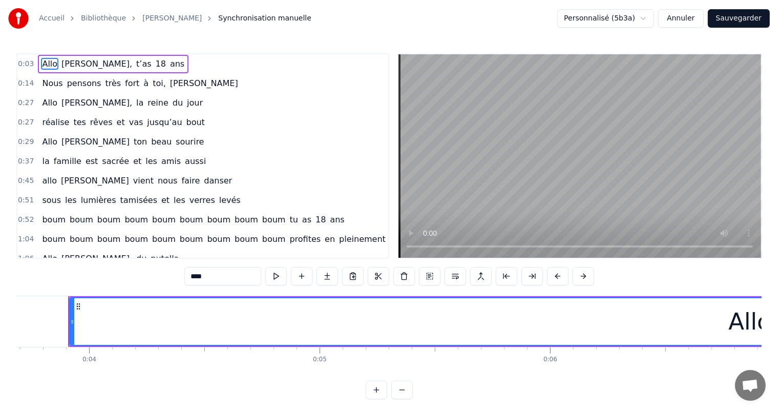
click at [57, 20] on link "Accueil" at bounding box center [52, 18] width 26 height 10
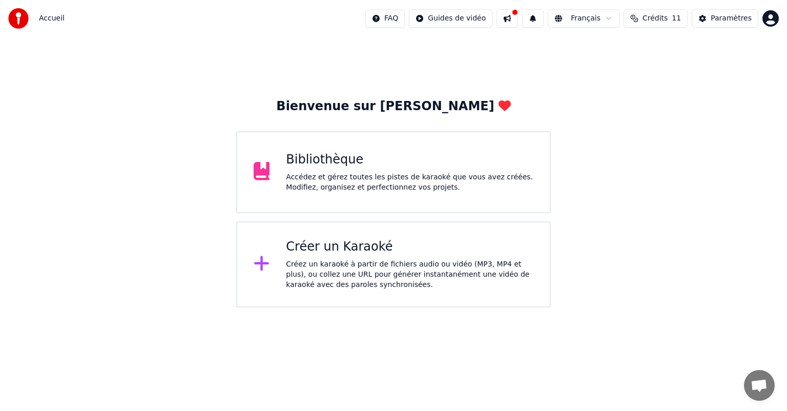
click at [311, 162] on div "Bibliothèque" at bounding box center [409, 160] width 247 height 16
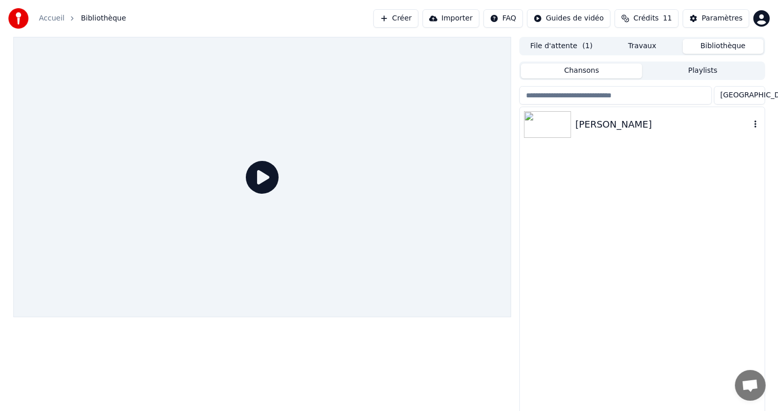
click at [534, 134] on img at bounding box center [547, 124] width 47 height 27
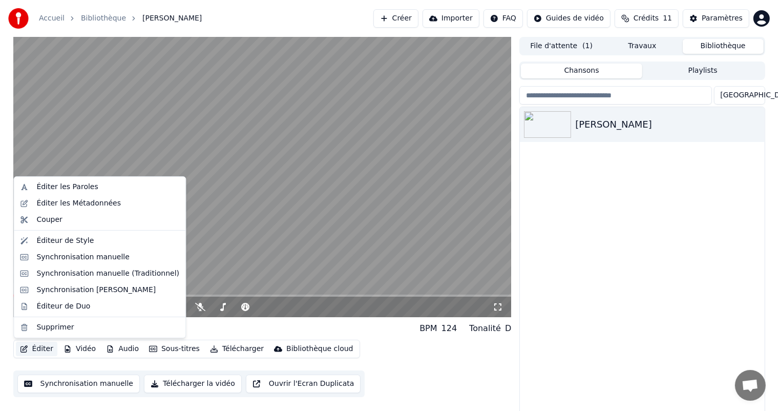
click at [38, 349] on button "Éditer" at bounding box center [36, 349] width 41 height 14
click at [83, 274] on div "Synchronisation manuelle (Traditionnel)" at bounding box center [107, 273] width 143 height 10
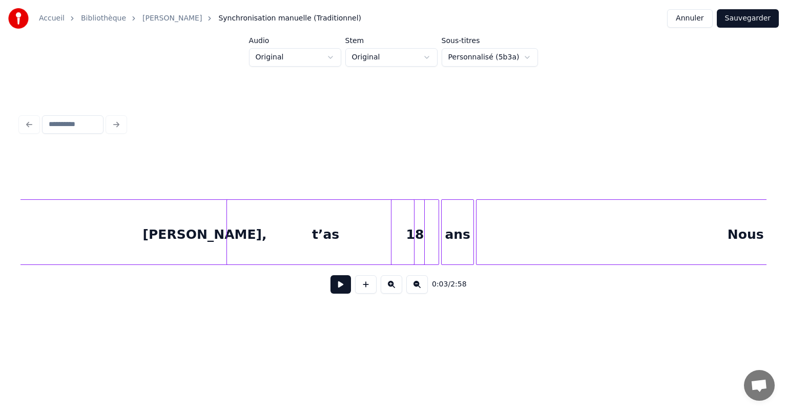
scroll to position [0, 1061]
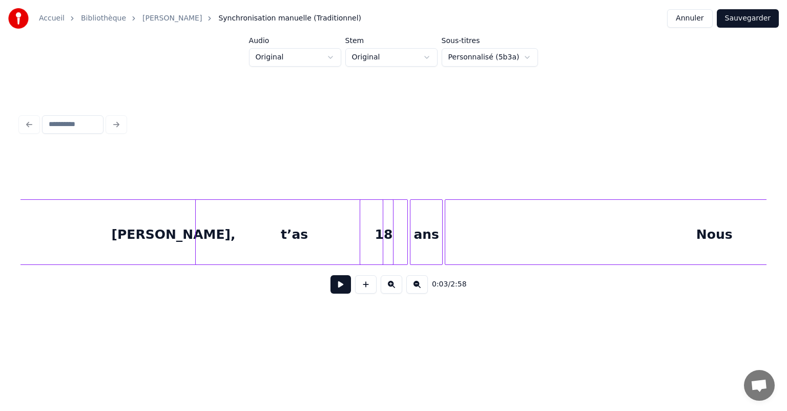
click at [437, 242] on div "ans" at bounding box center [426, 235] width 32 height 70
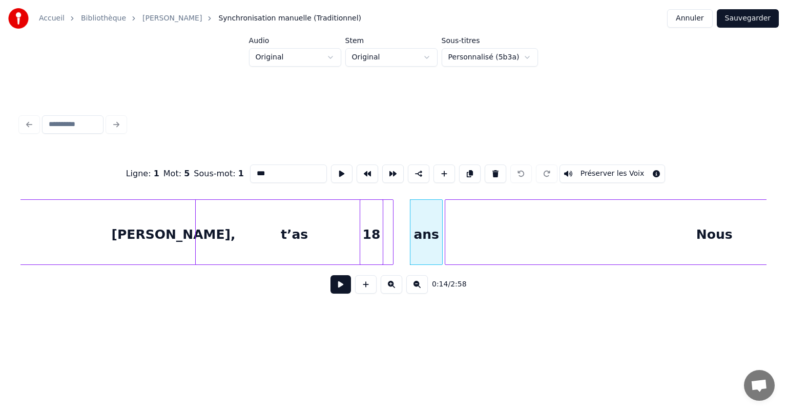
click at [382, 243] on div at bounding box center [380, 232] width 3 height 65
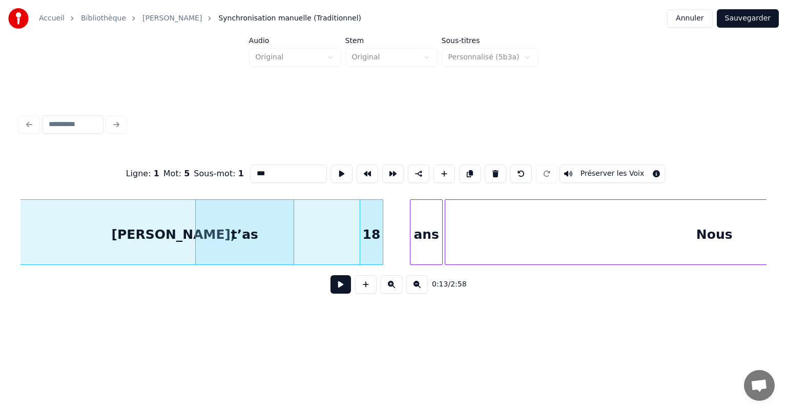
click at [293, 251] on div at bounding box center [291, 232] width 3 height 65
click at [308, 252] on div "18" at bounding box center [310, 235] width 23 height 70
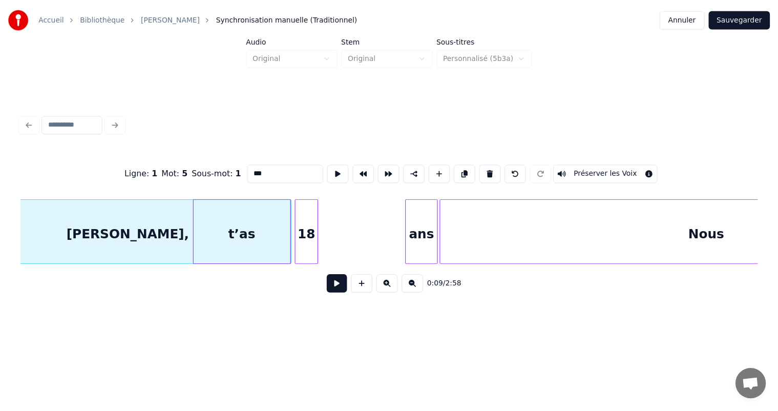
scroll to position [0, 1004]
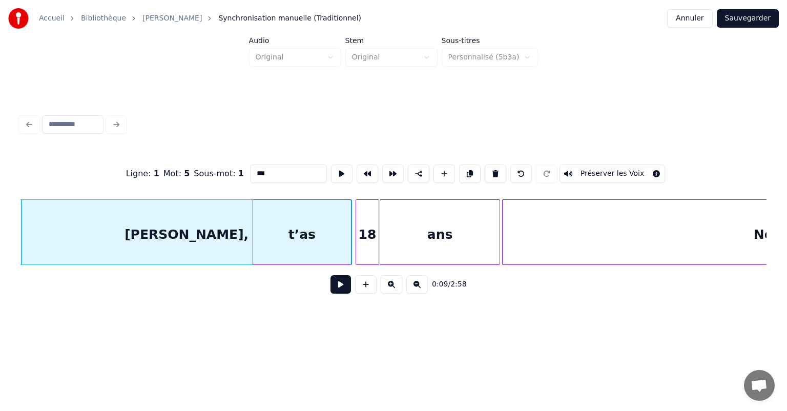
click at [382, 248] on div at bounding box center [381, 232] width 3 height 65
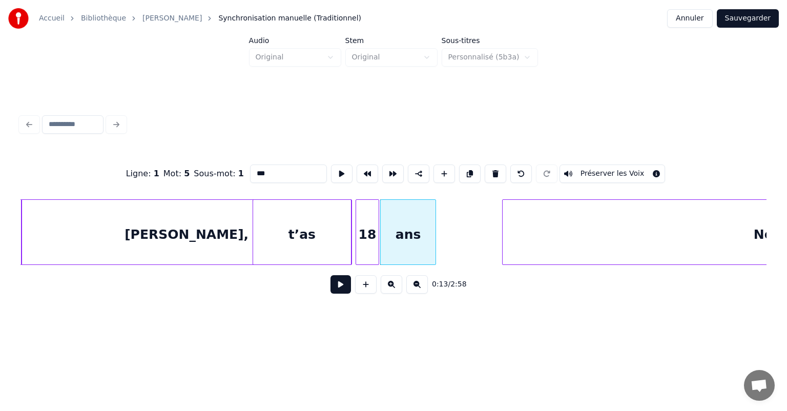
click at [434, 248] on div at bounding box center [433, 232] width 3 height 65
click at [413, 250] on div at bounding box center [414, 232] width 3 height 65
click at [455, 277] on div "0:13 / 2:58" at bounding box center [393, 284] width 729 height 23
click at [419, 248] on div at bounding box center [420, 232] width 3 height 65
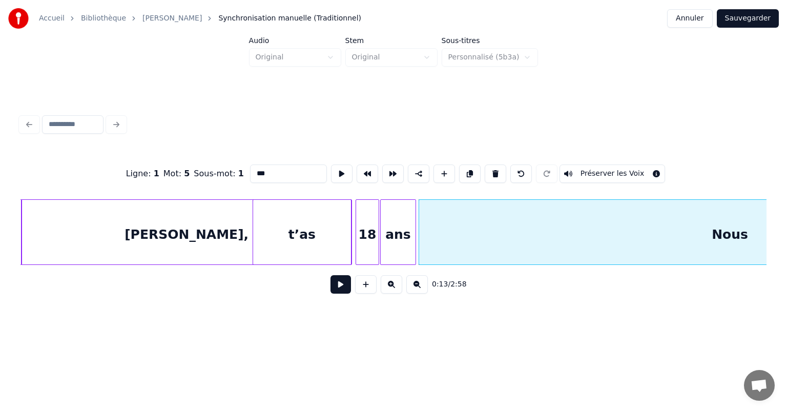
click at [754, 21] on button "Sauvegarder" at bounding box center [747, 18] width 62 height 18
